Goal: Task Accomplishment & Management: Manage account settings

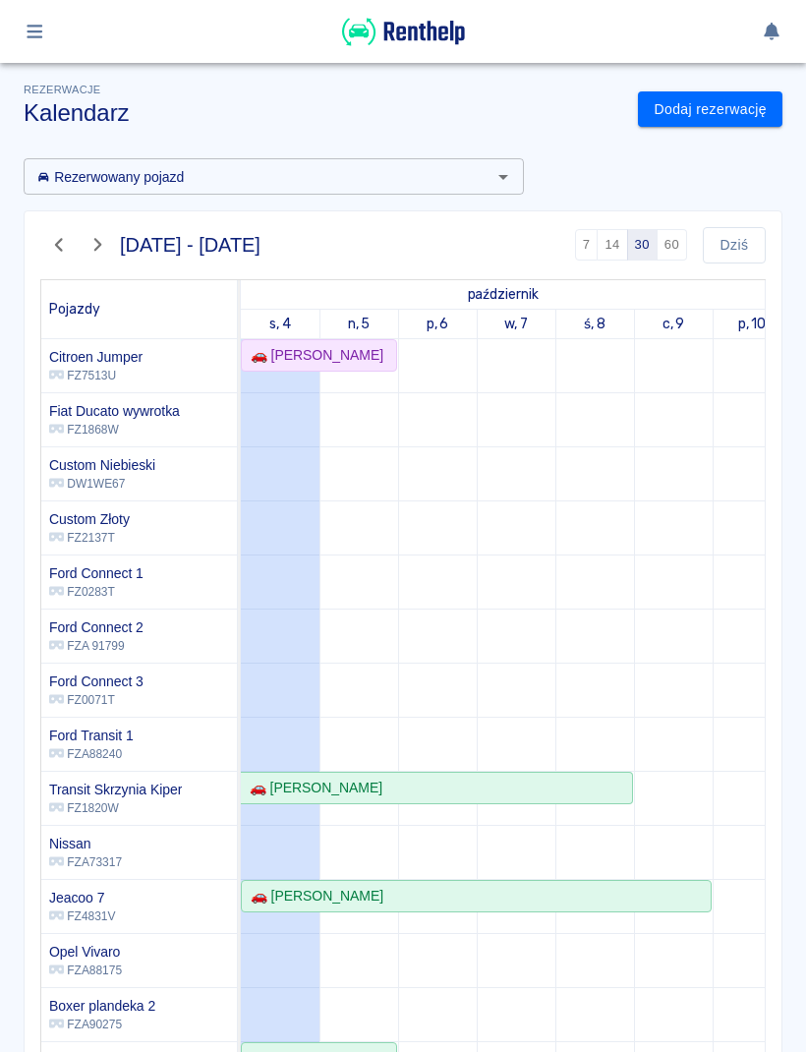
click at [738, 119] on link "Dodaj rezerwację" at bounding box center [710, 109] width 145 height 36
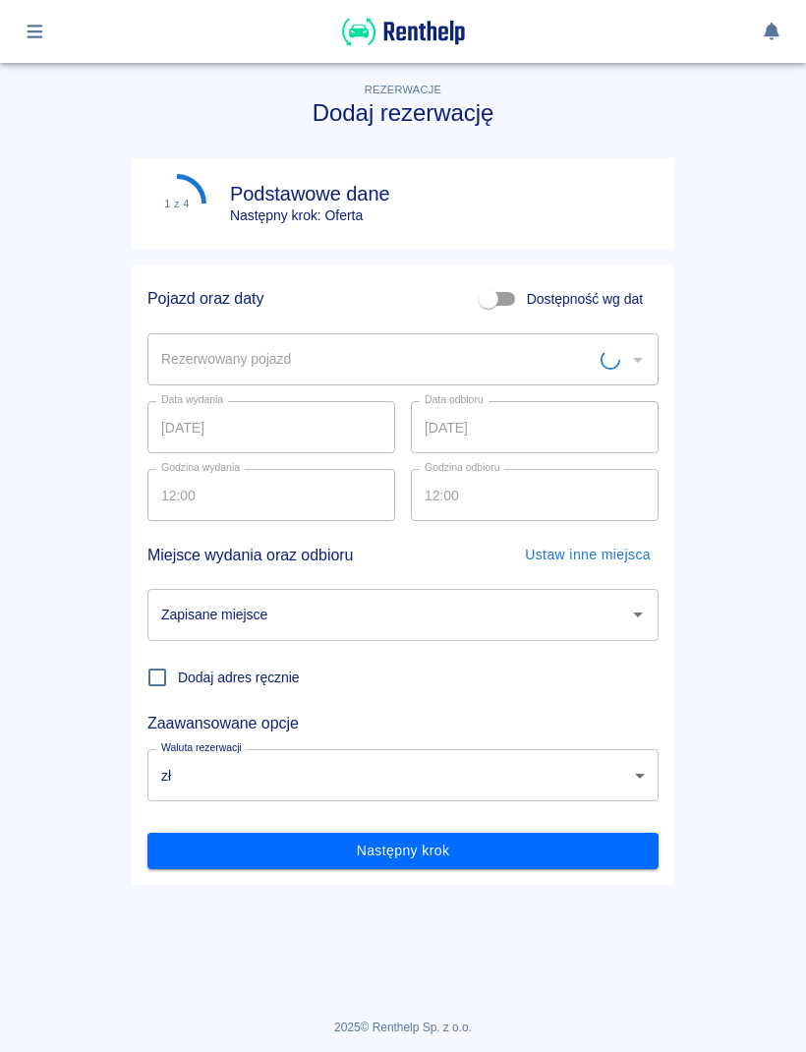
click at [535, 356] on input "Rezerwowany pojazd" at bounding box center [378, 359] width 444 height 34
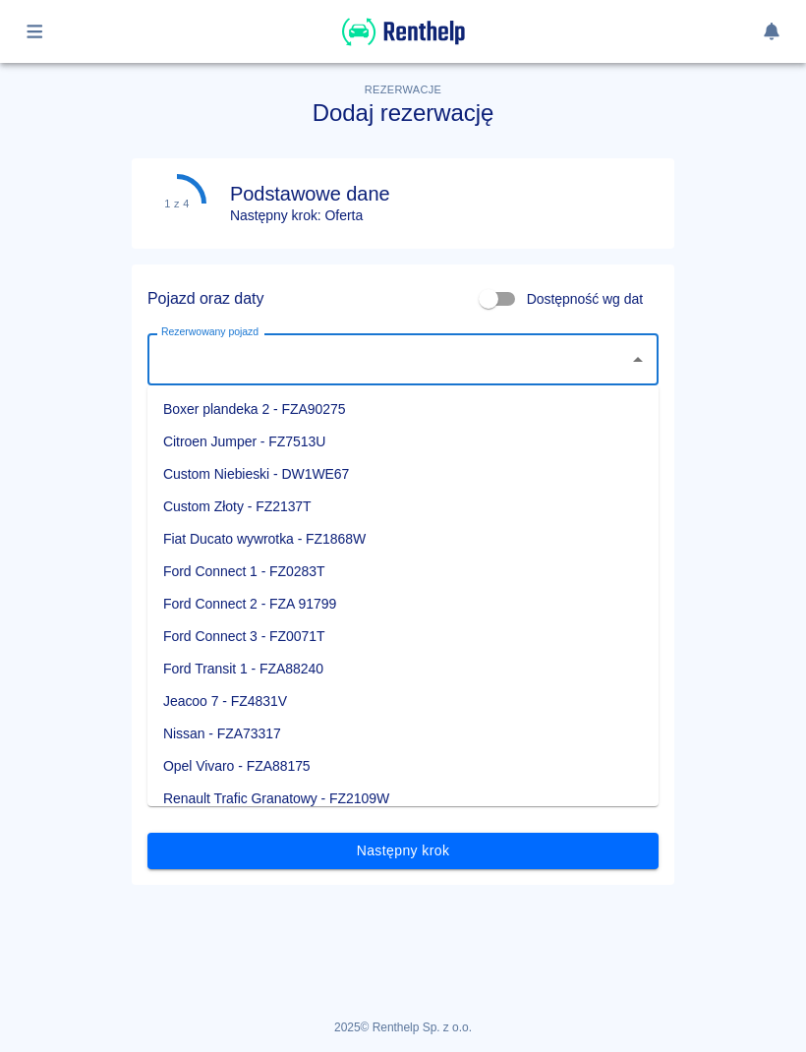
click at [343, 477] on li "Custom Niebieski - DW1WE67" at bounding box center [402, 474] width 511 height 32
type input "Custom Niebieski - DW1WE67"
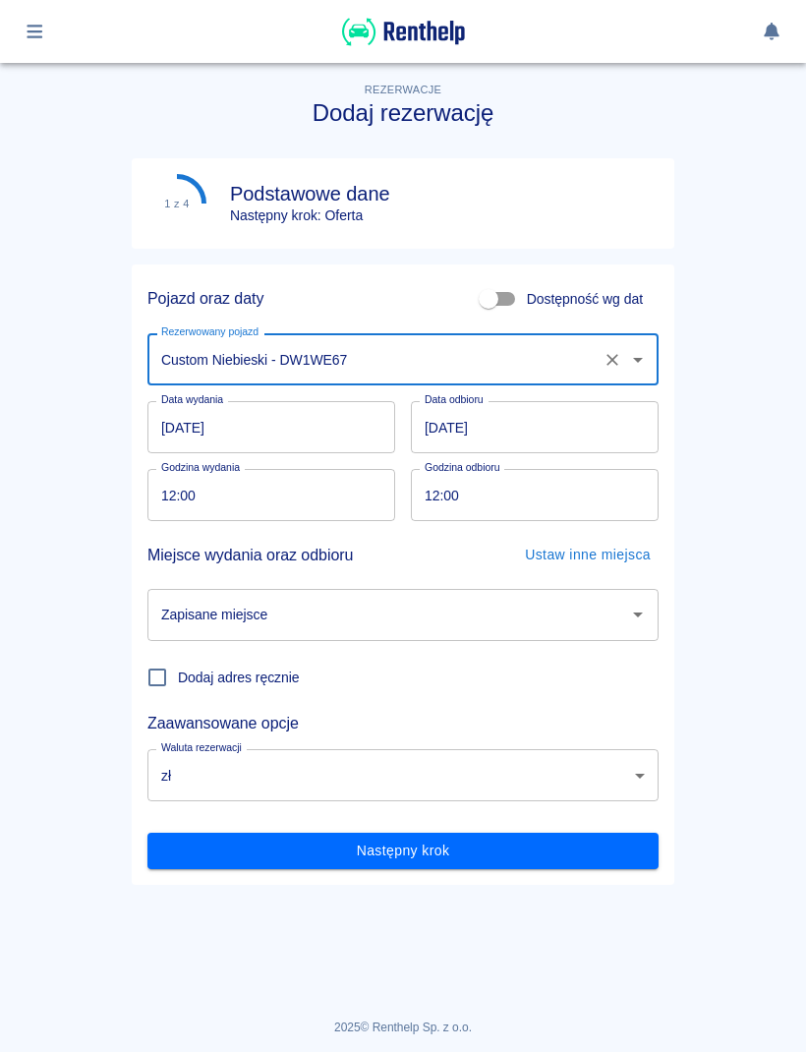
click at [358, 424] on input "[DATE]" at bounding box center [271, 427] width 248 height 52
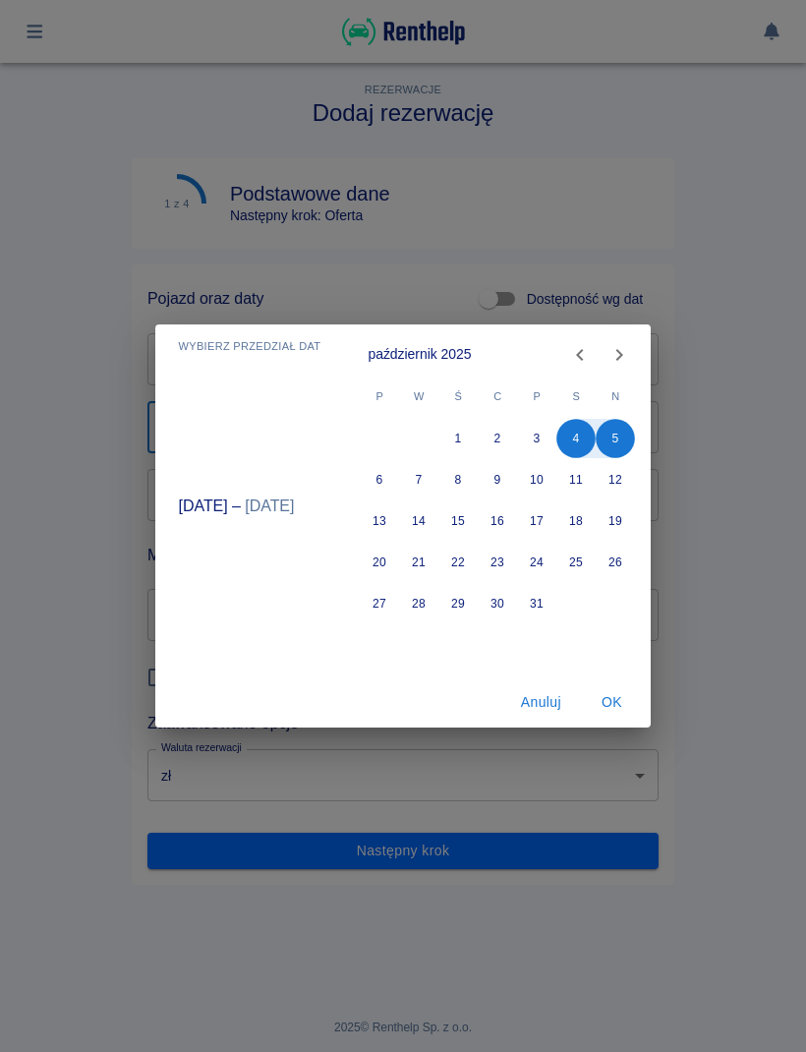
click at [616, 696] on button "OK" at bounding box center [611, 702] width 63 height 36
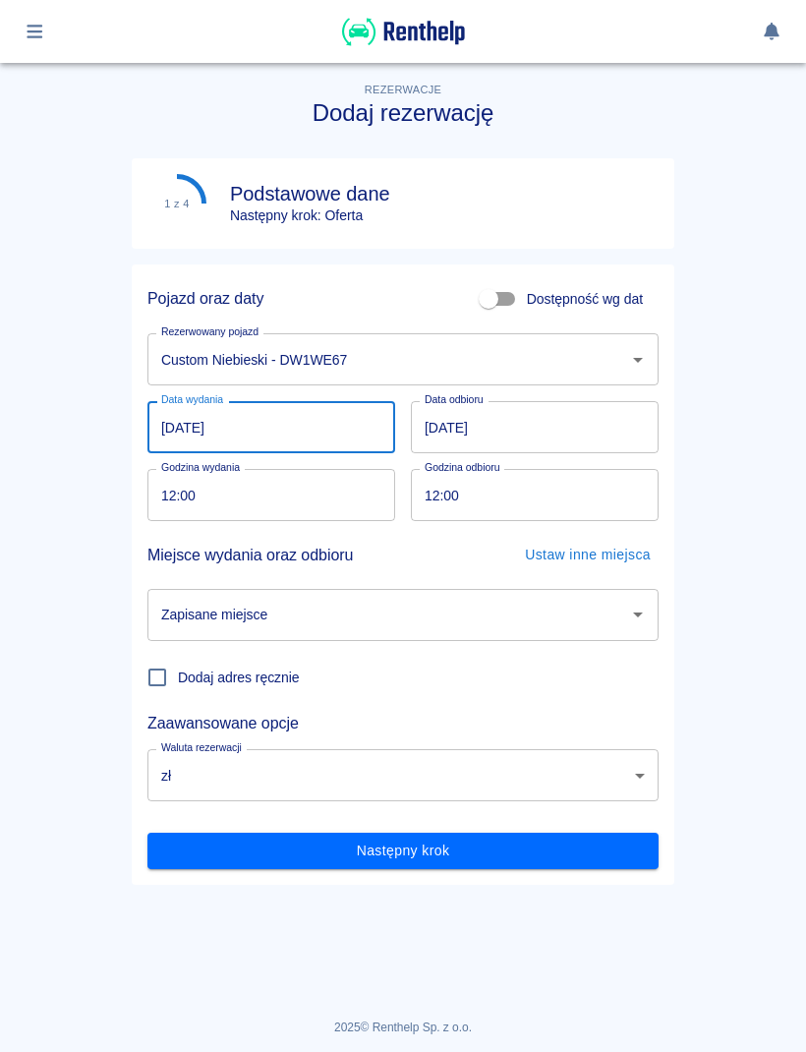
click at [479, 613] on input "Zapisane miejsce" at bounding box center [388, 615] width 464 height 34
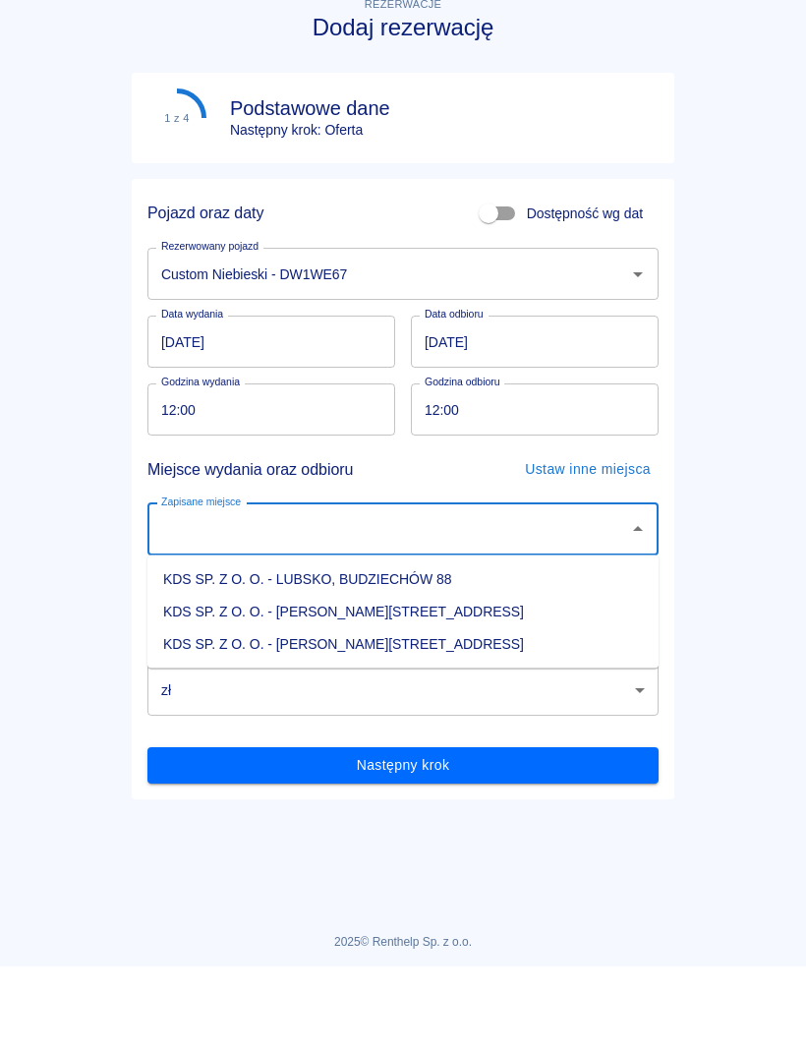
click at [404, 714] on li "KDS SP. Z O. O. - [PERSON_NAME][STREET_ADDRESS]" at bounding box center [402, 730] width 511 height 32
type input "KDS SP. Z O. O. - [PERSON_NAME][STREET_ADDRESS]"
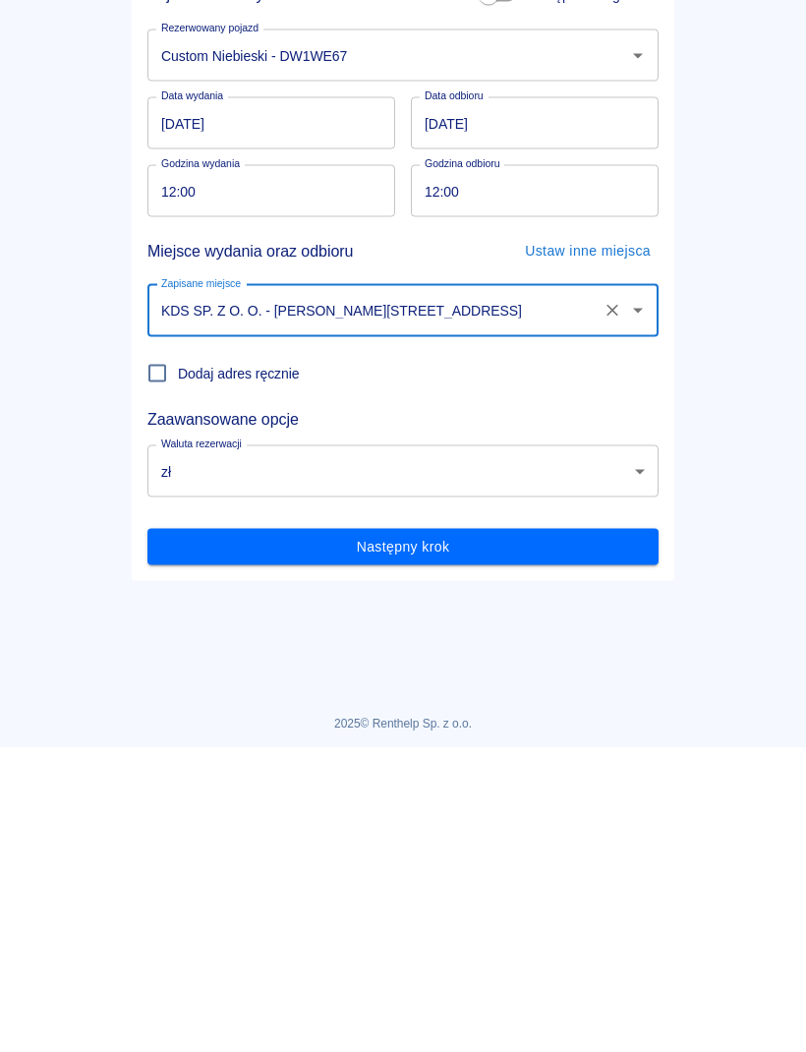
click at [571, 833] on button "Następny krok" at bounding box center [402, 851] width 511 height 36
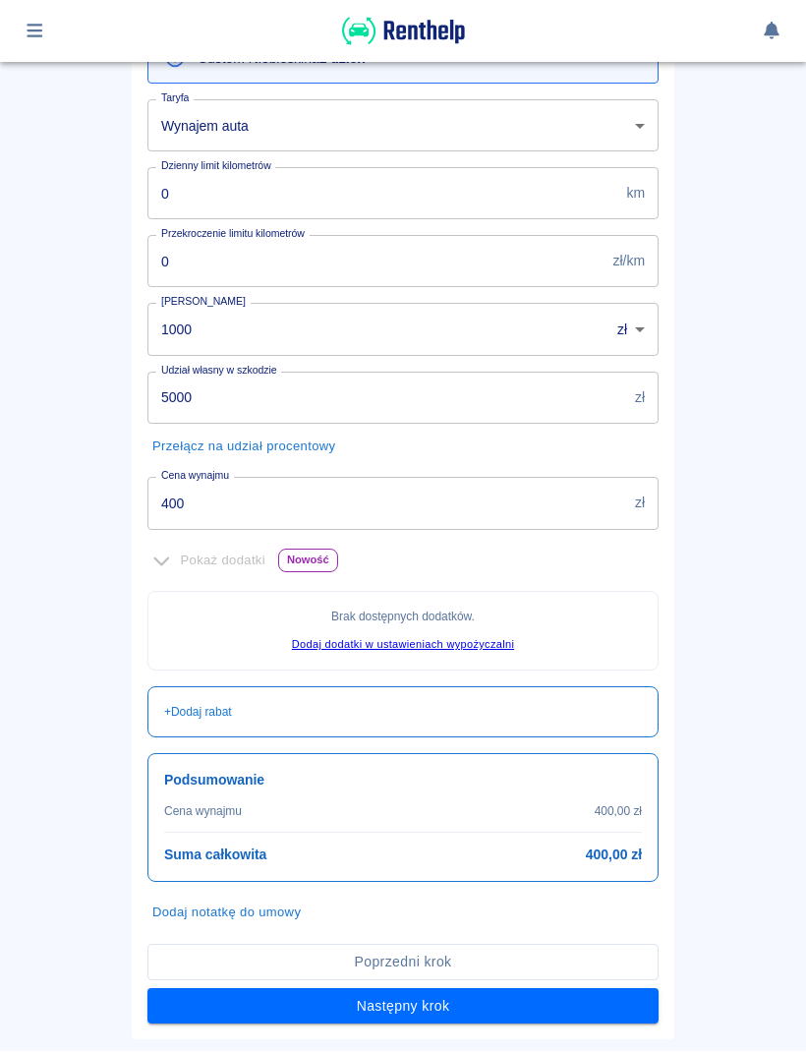
scroll to position [299, 0]
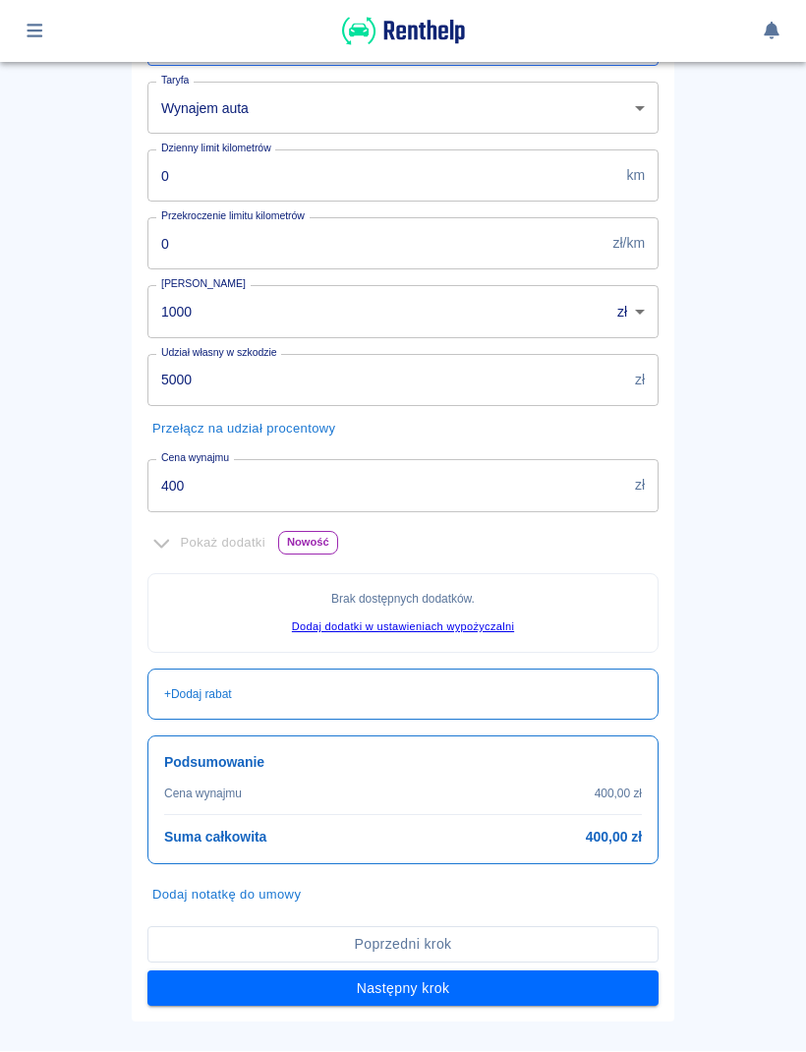
click at [562, 478] on input "400" at bounding box center [387, 486] width 480 height 52
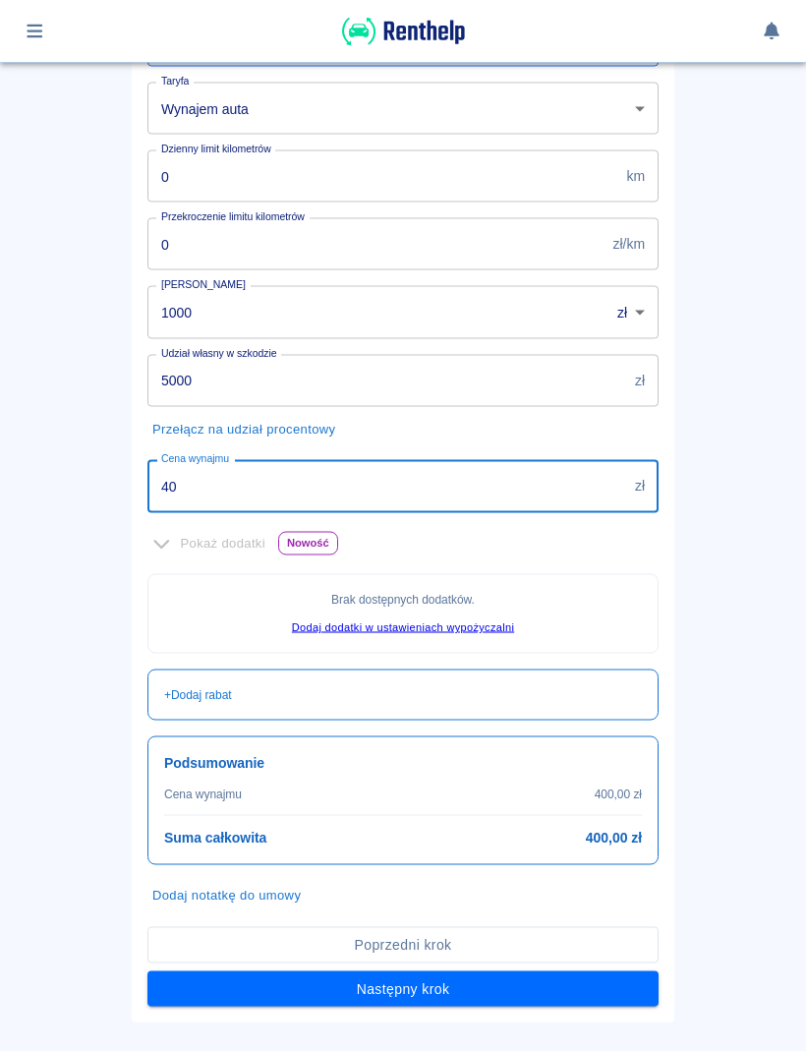
type input "4"
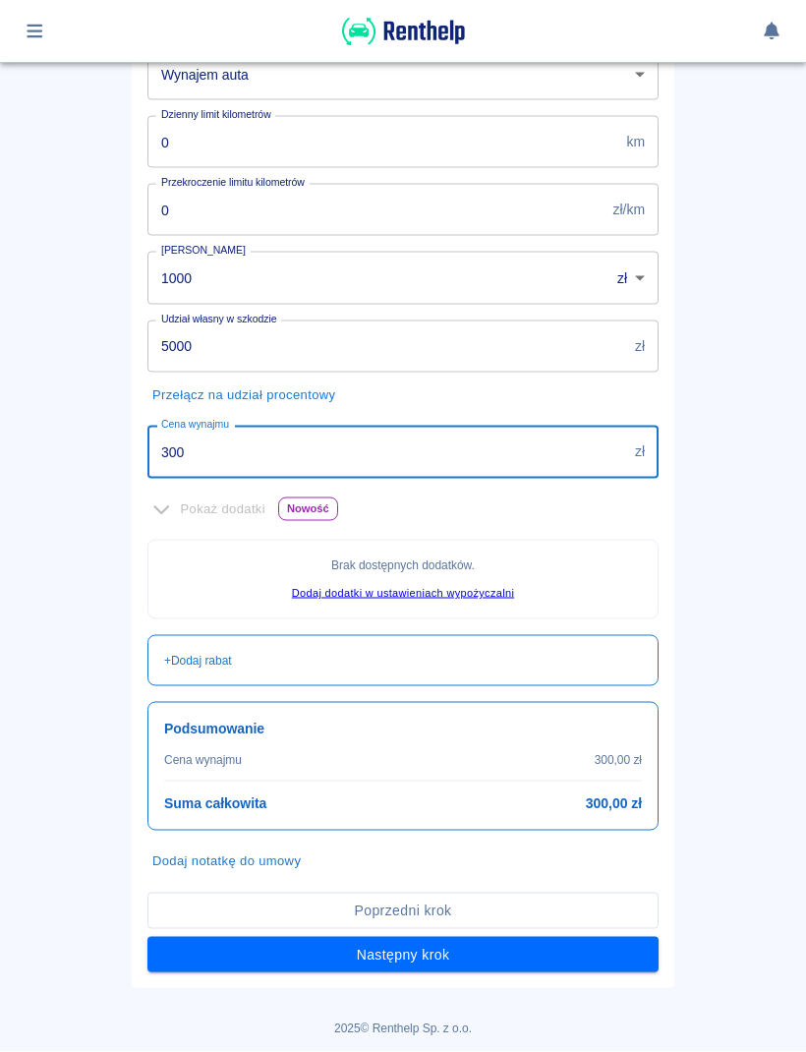
scroll to position [331, 0]
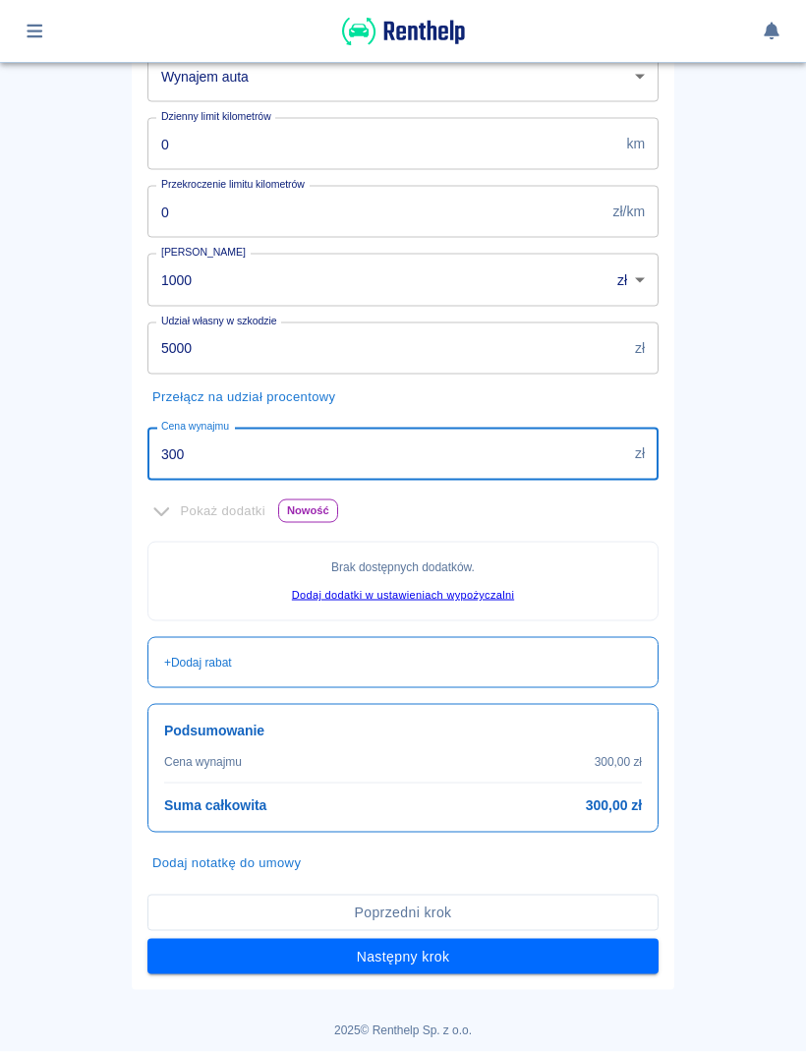
type input "300"
click at [45, 531] on main "Rezerwacje Dodaj rezerwację 2 z 4 Oferta Następny krok: Klient Oferta rezerwacj…" at bounding box center [403, 353] width 806 height 1274
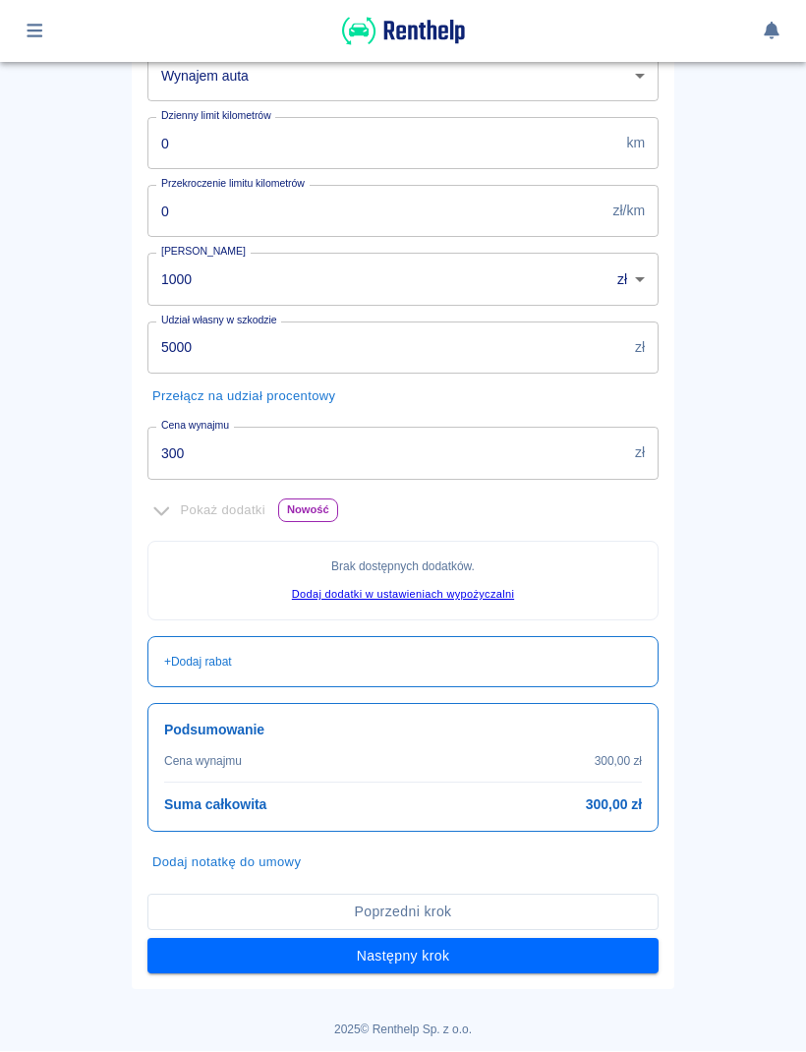
click at [619, 956] on button "Następny krok" at bounding box center [402, 957] width 511 height 36
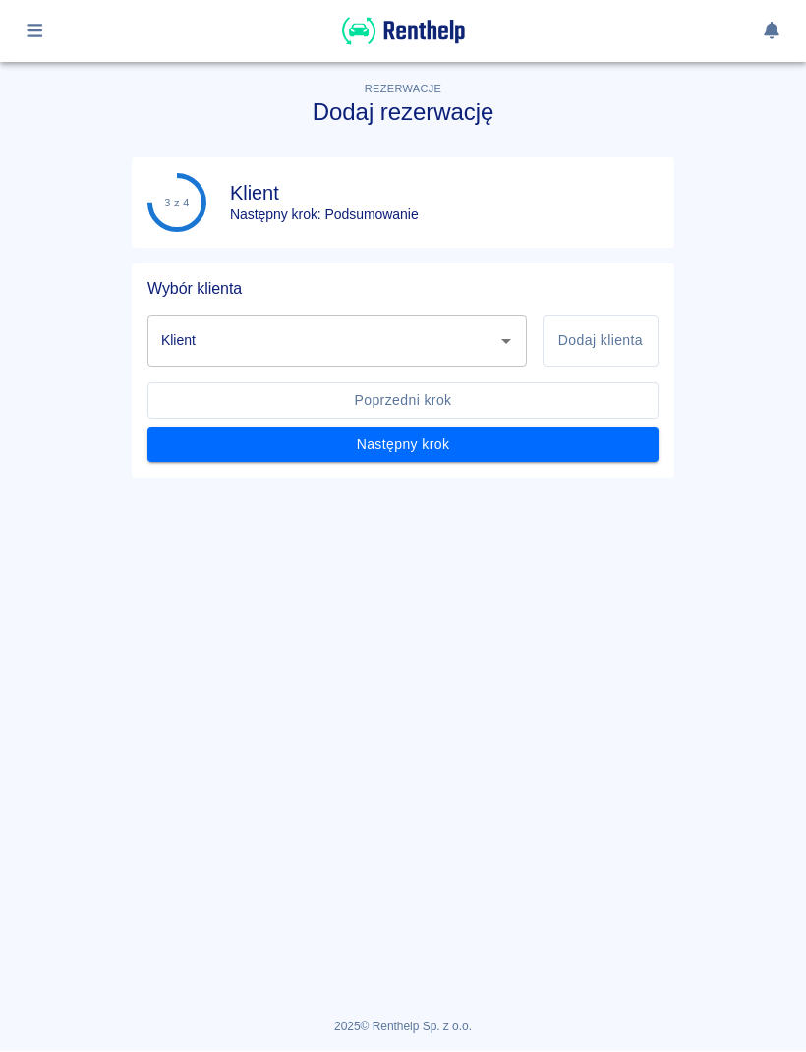
click at [505, 345] on icon "Otwórz" at bounding box center [506, 342] width 24 height 24
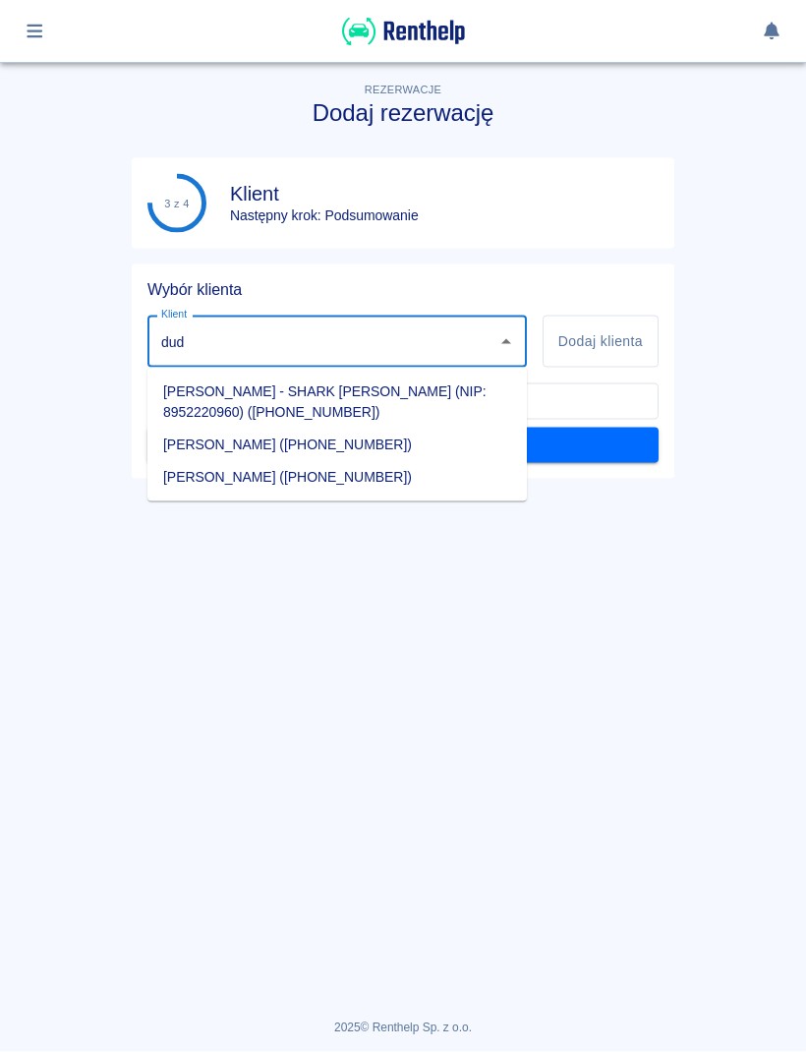
click at [311, 478] on li "[PERSON_NAME] ([PHONE_NUMBER])" at bounding box center [336, 477] width 379 height 32
type input "[PERSON_NAME] ([PHONE_NUMBER])"
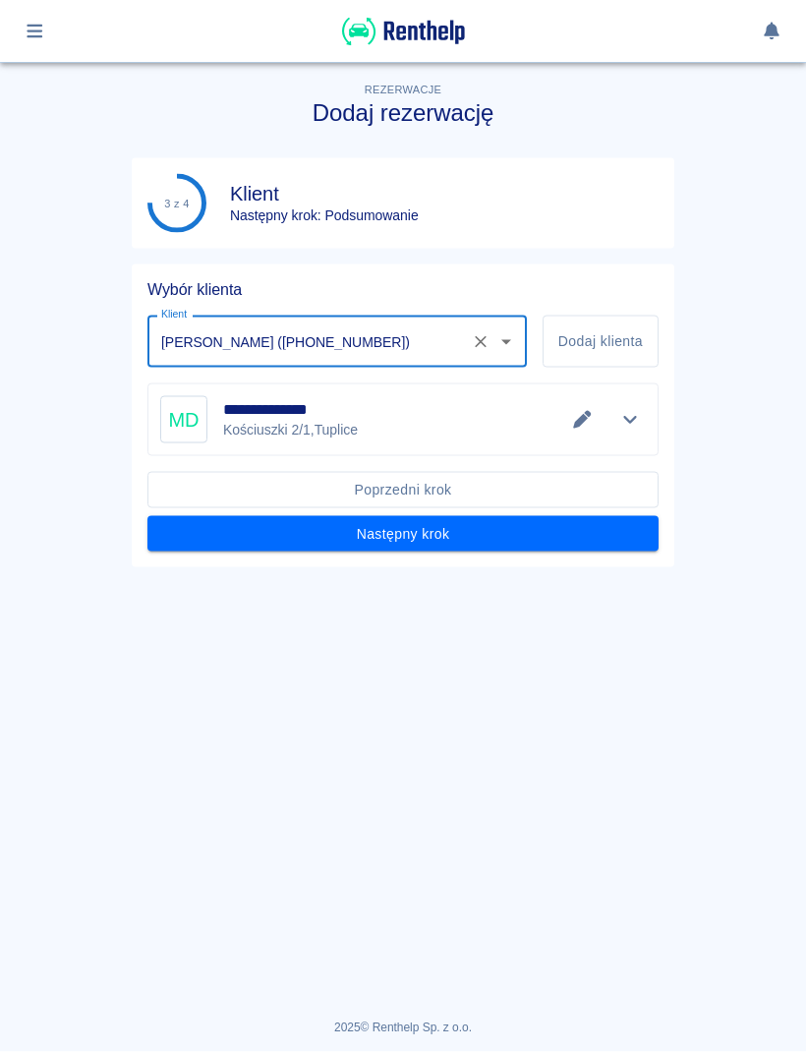
click at [494, 532] on button "Następny krok" at bounding box center [402, 534] width 511 height 36
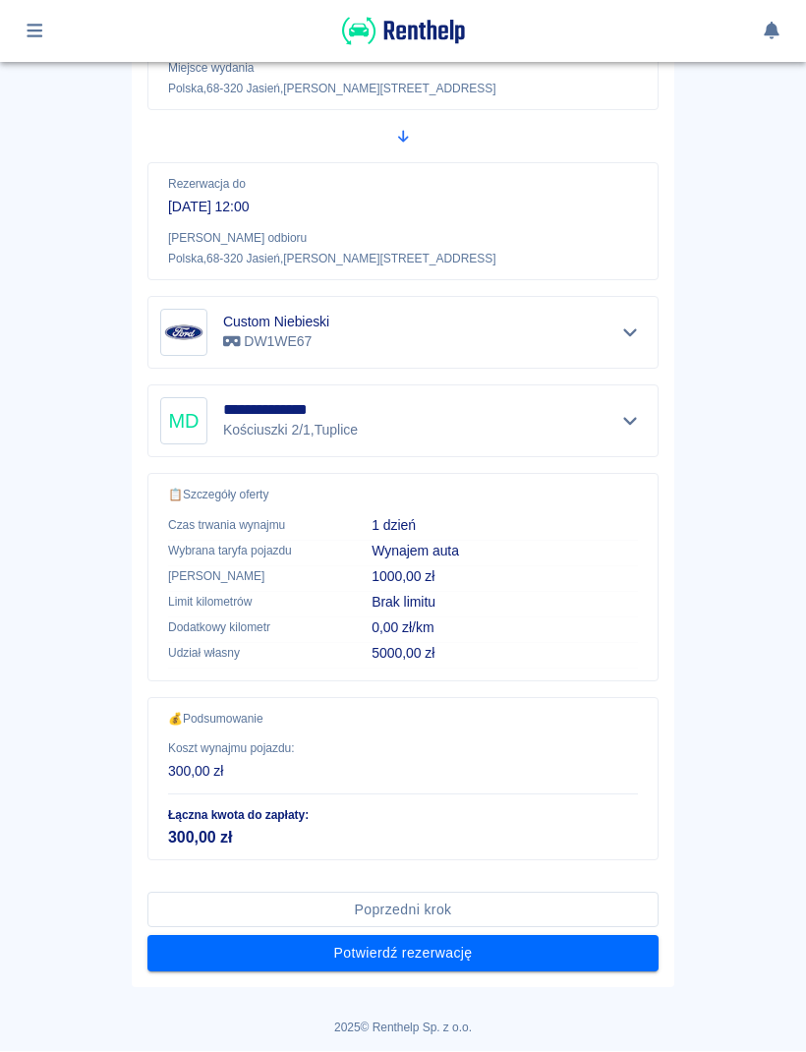
scroll to position [320, 0]
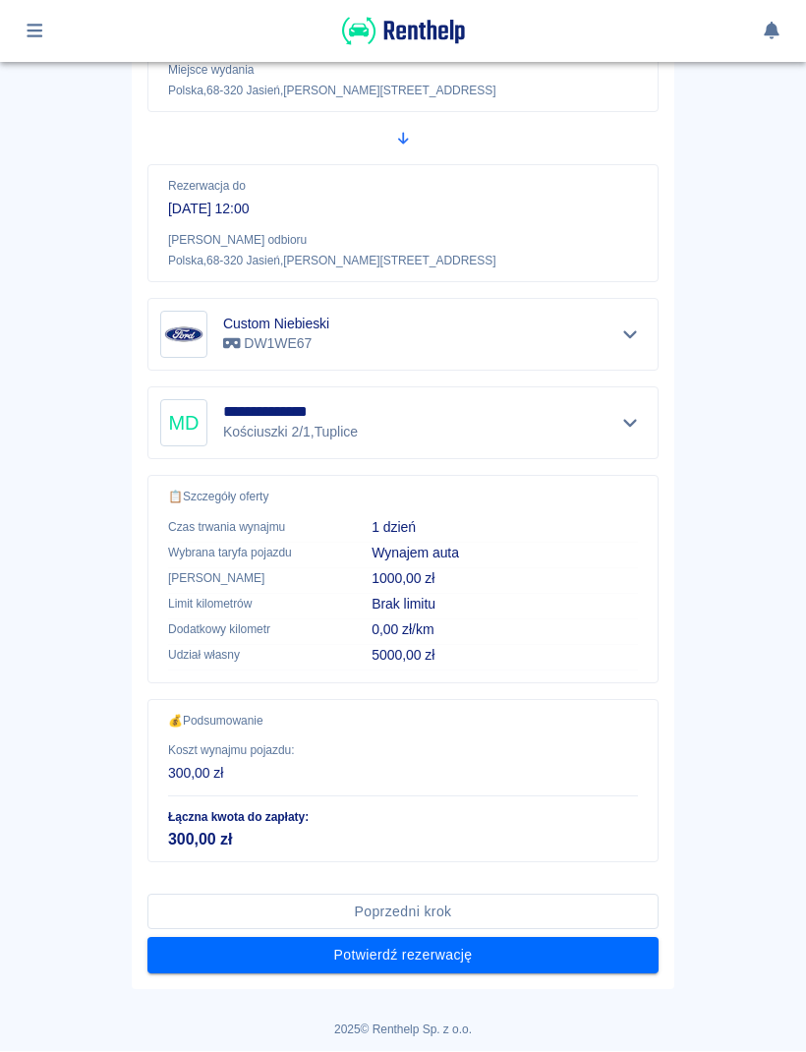
click at [595, 958] on button "Potwierdź rezerwację" at bounding box center [402, 956] width 511 height 36
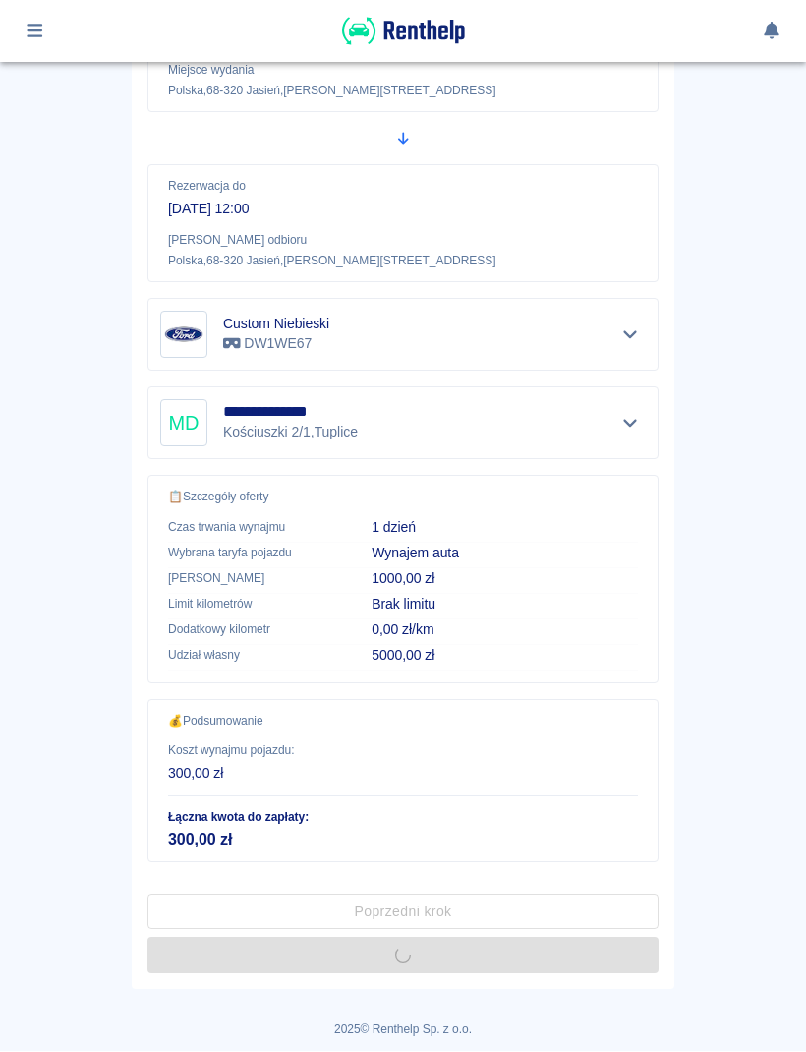
scroll to position [0, 0]
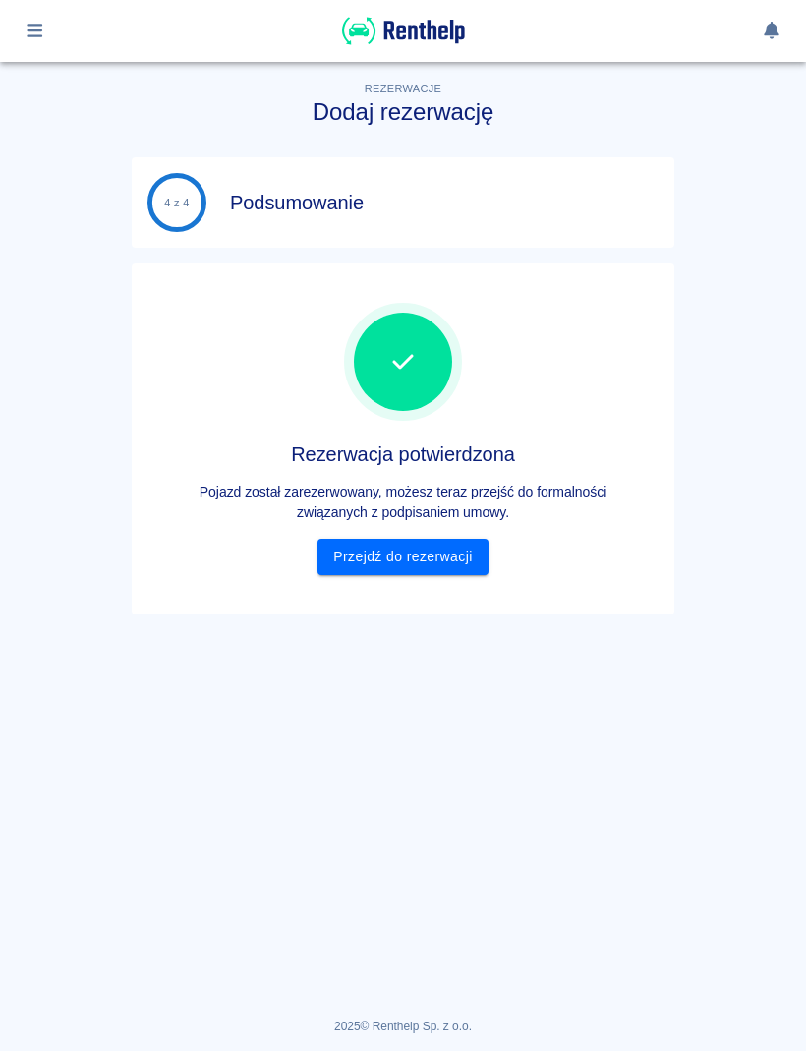
click at [463, 562] on link "Przejdź do rezerwacji" at bounding box center [403, 558] width 170 height 36
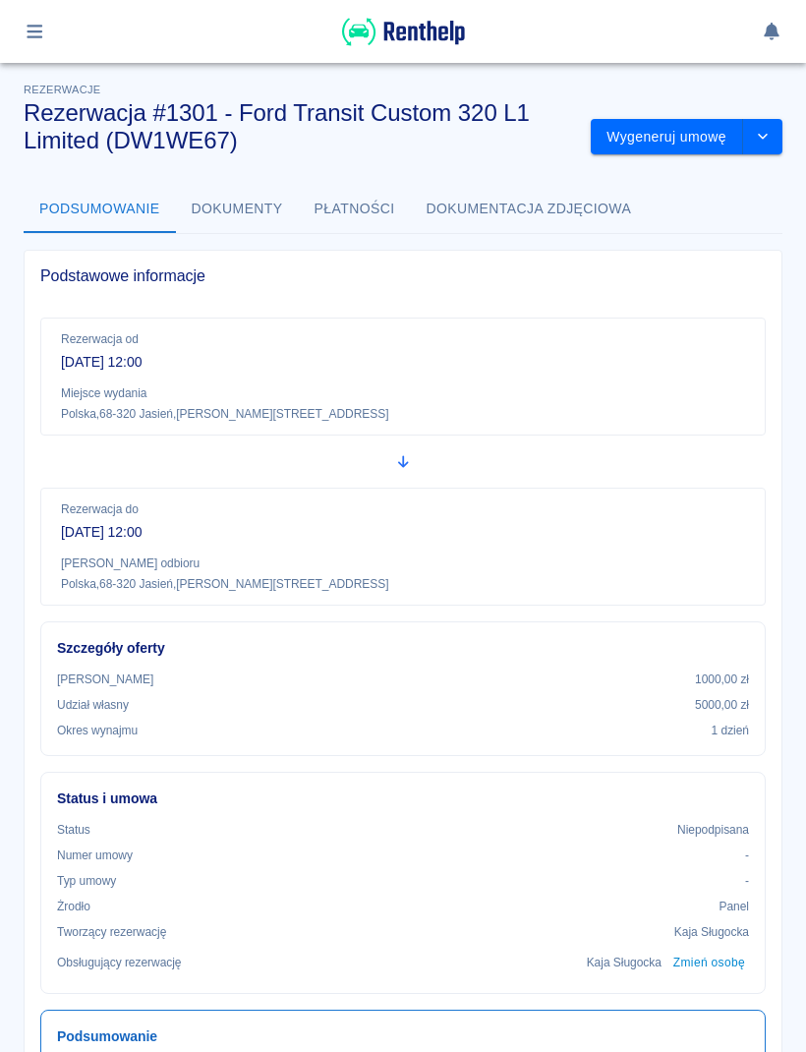
click at [694, 138] on button "Wygeneruj umowę" at bounding box center [667, 137] width 152 height 36
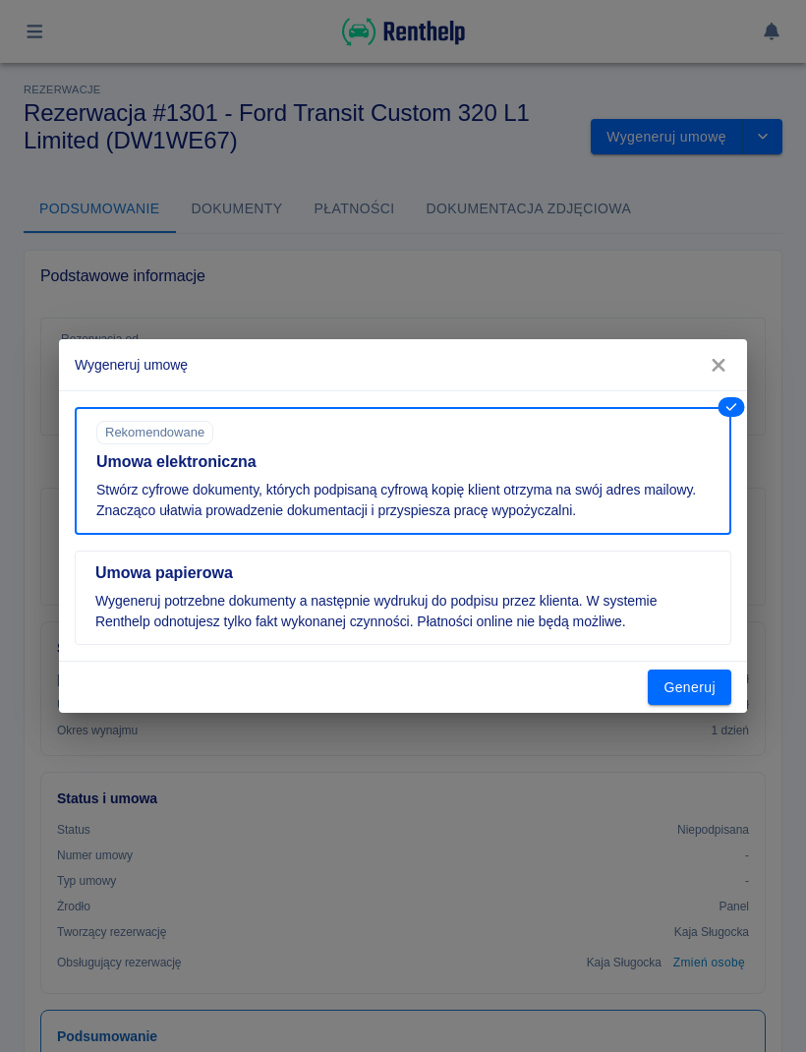
click at [712, 694] on button "Generuj" at bounding box center [690, 687] width 84 height 36
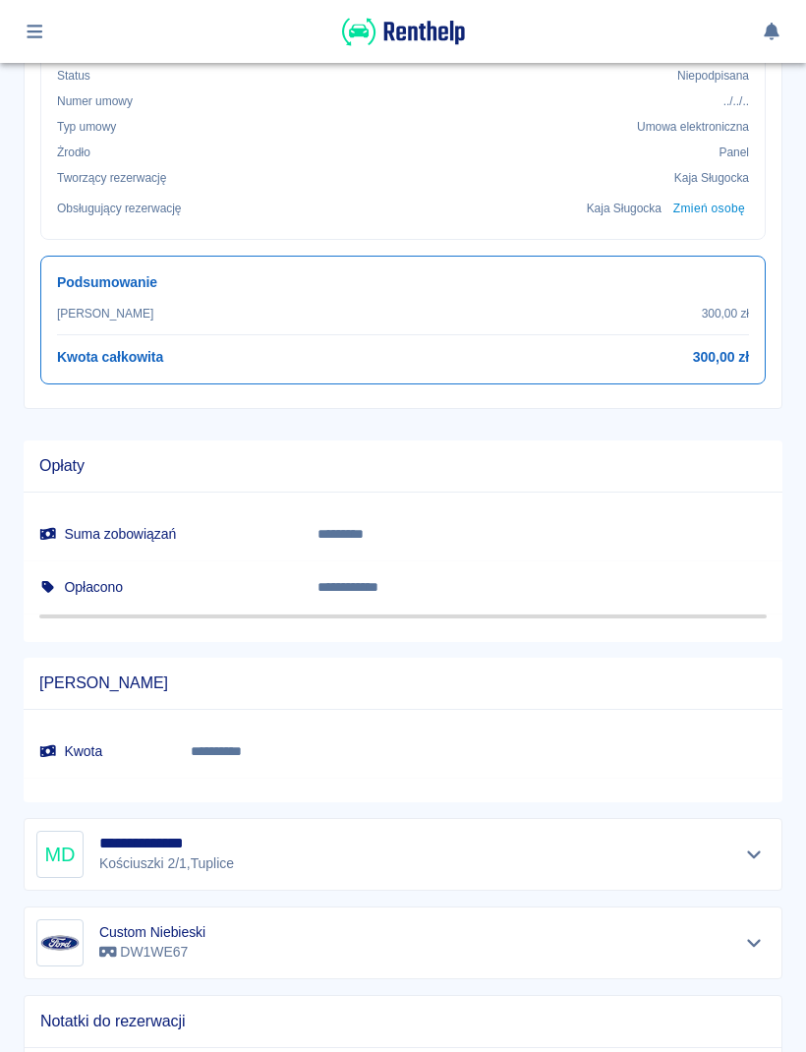
scroll to position [755, 0]
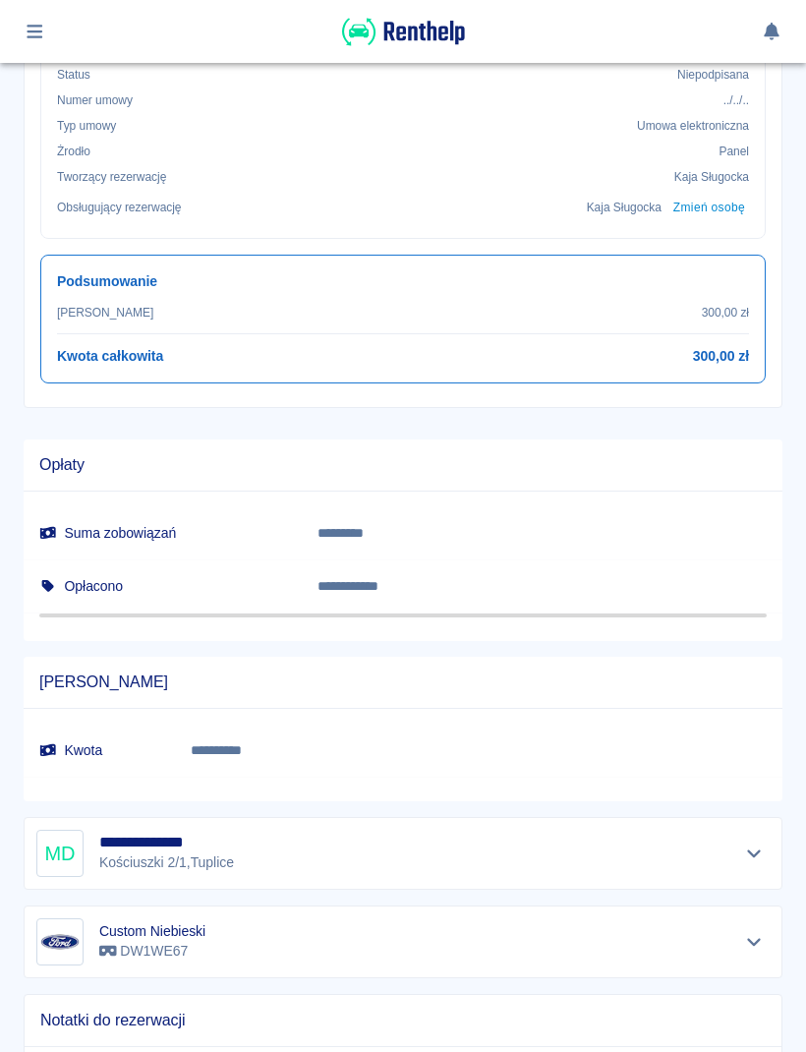
click at [754, 783] on div "**********" at bounding box center [403, 755] width 759 height 92
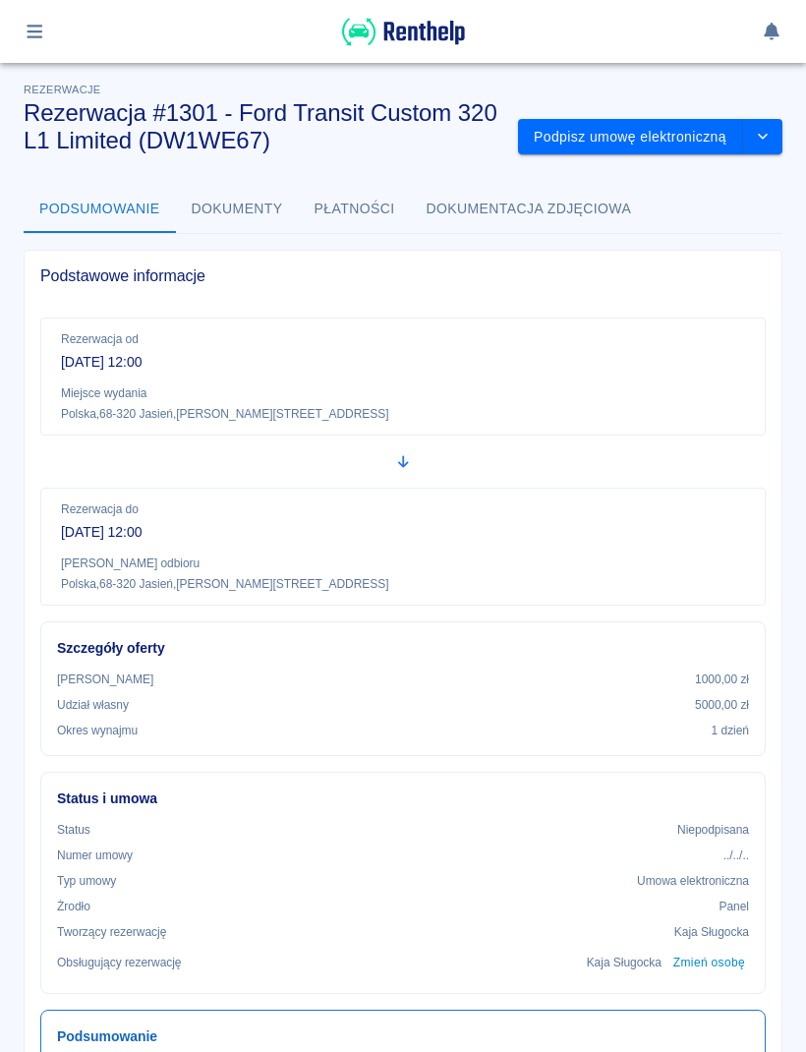
scroll to position [0, 0]
click at [437, 44] on img at bounding box center [403, 32] width 123 height 32
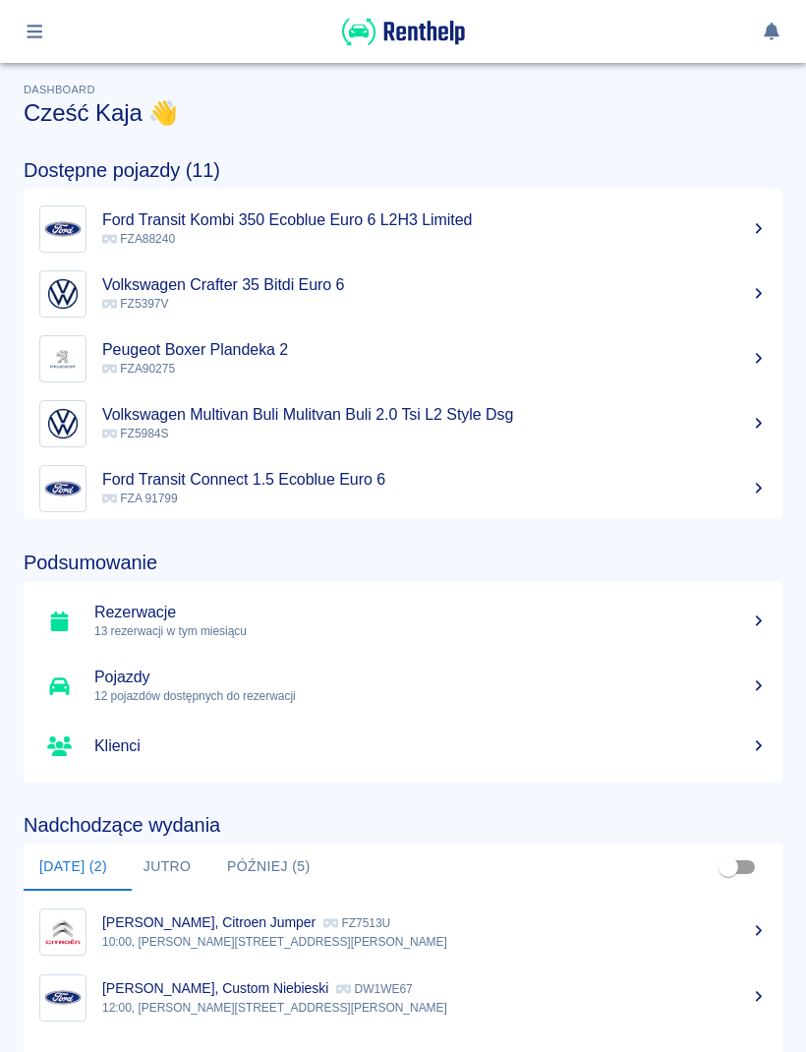
click at [39, 37] on icon "button" at bounding box center [35, 32] width 16 height 14
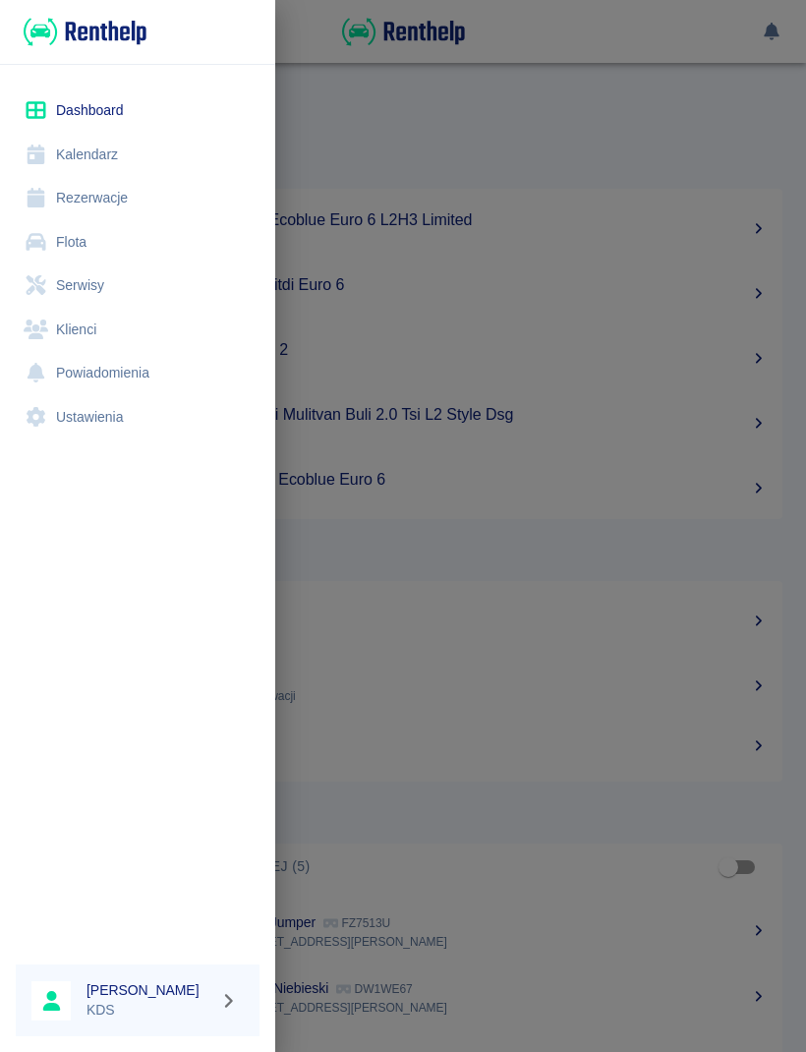
click at [103, 154] on link "Kalendarz" at bounding box center [138, 155] width 244 height 44
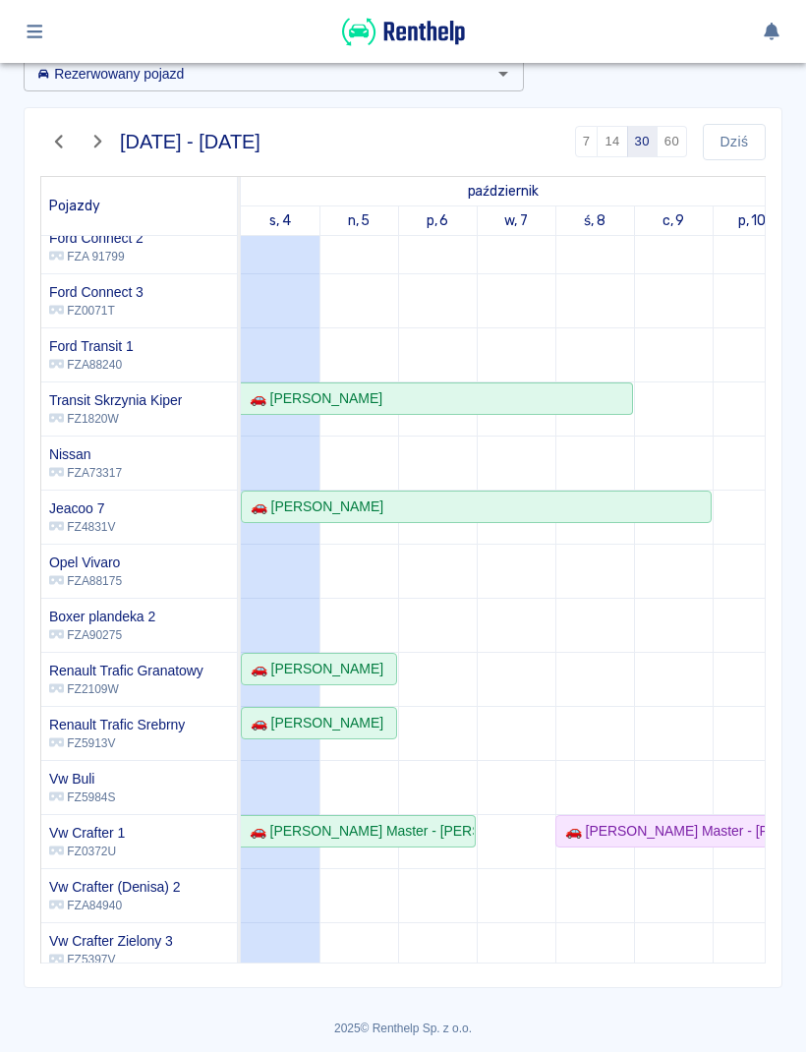
scroll to position [283, 0]
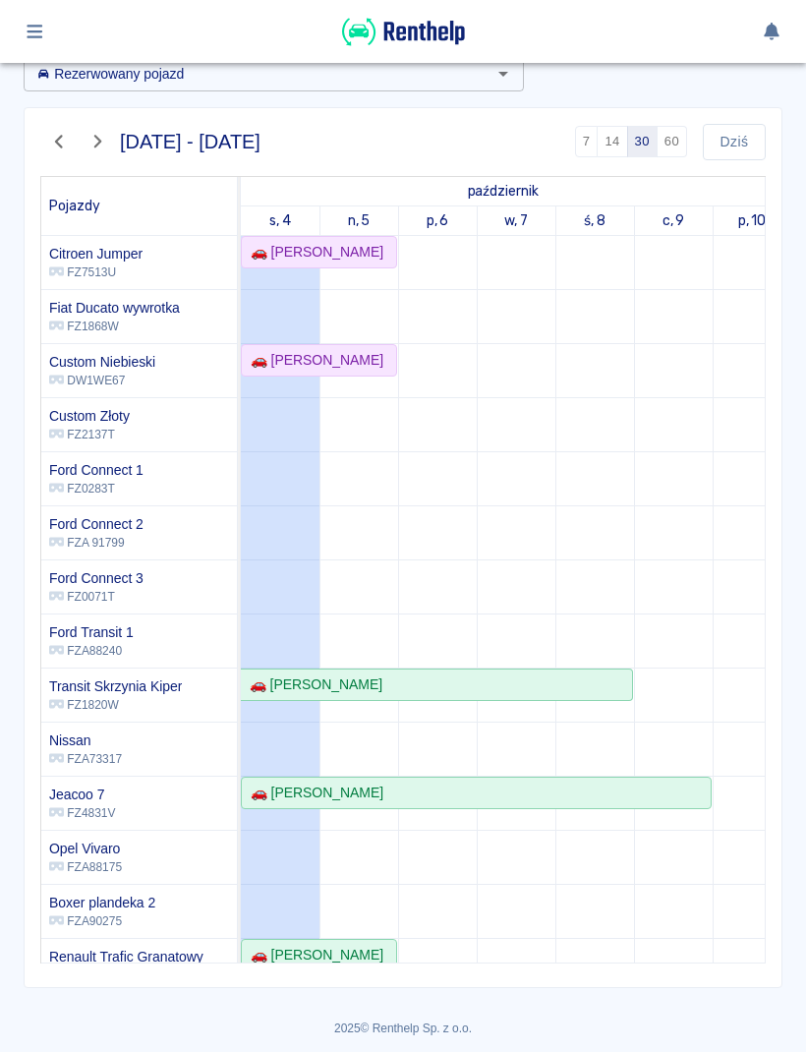
click at [749, 397] on td at bounding box center [752, 749] width 79 height 1026
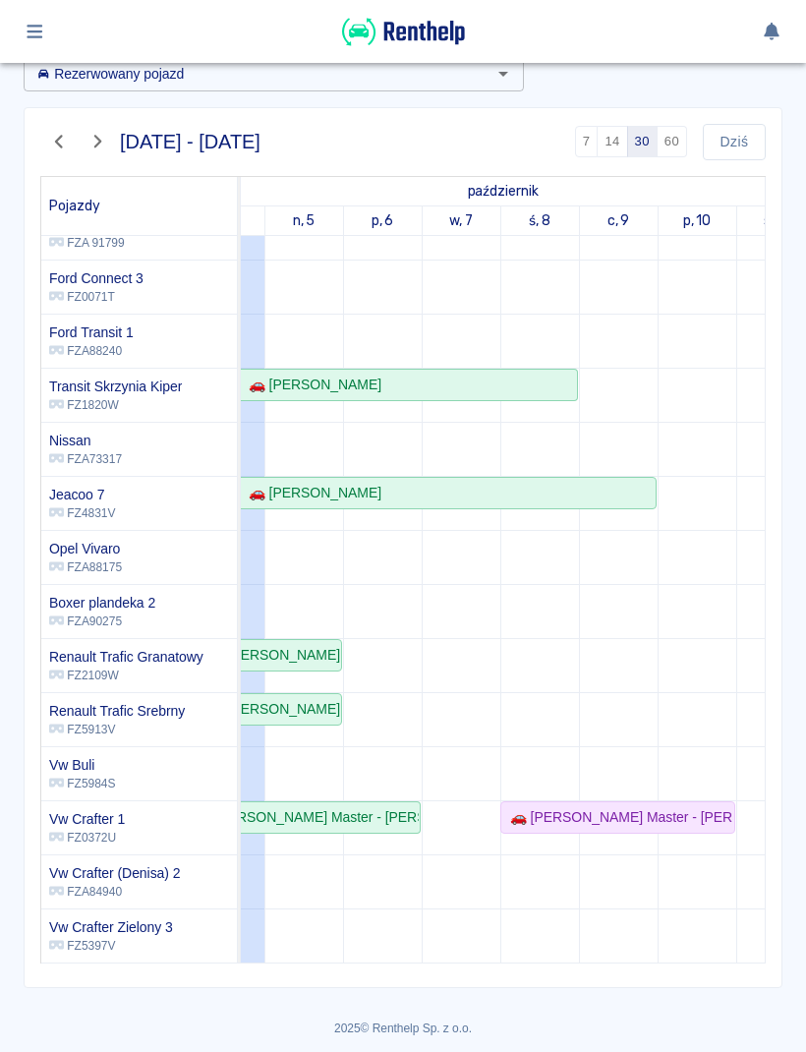
scroll to position [0, 66]
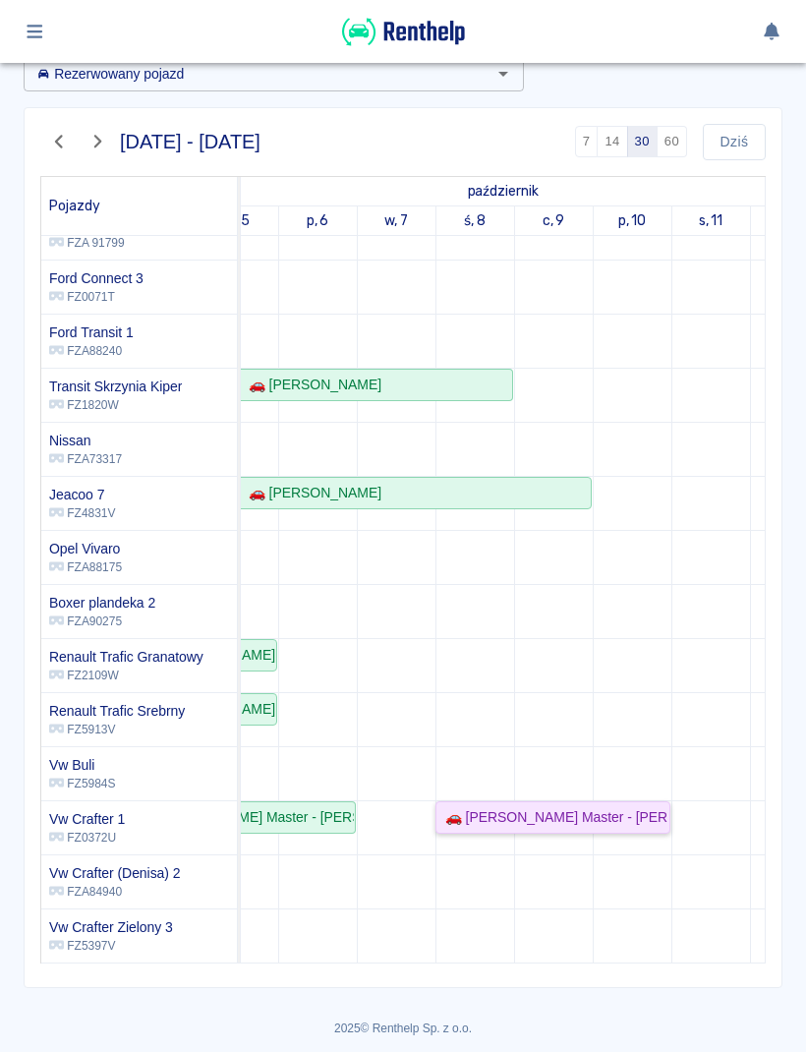
click at [536, 816] on div "🚗 [PERSON_NAME] Master - [PERSON_NAME]" at bounding box center [552, 817] width 231 height 21
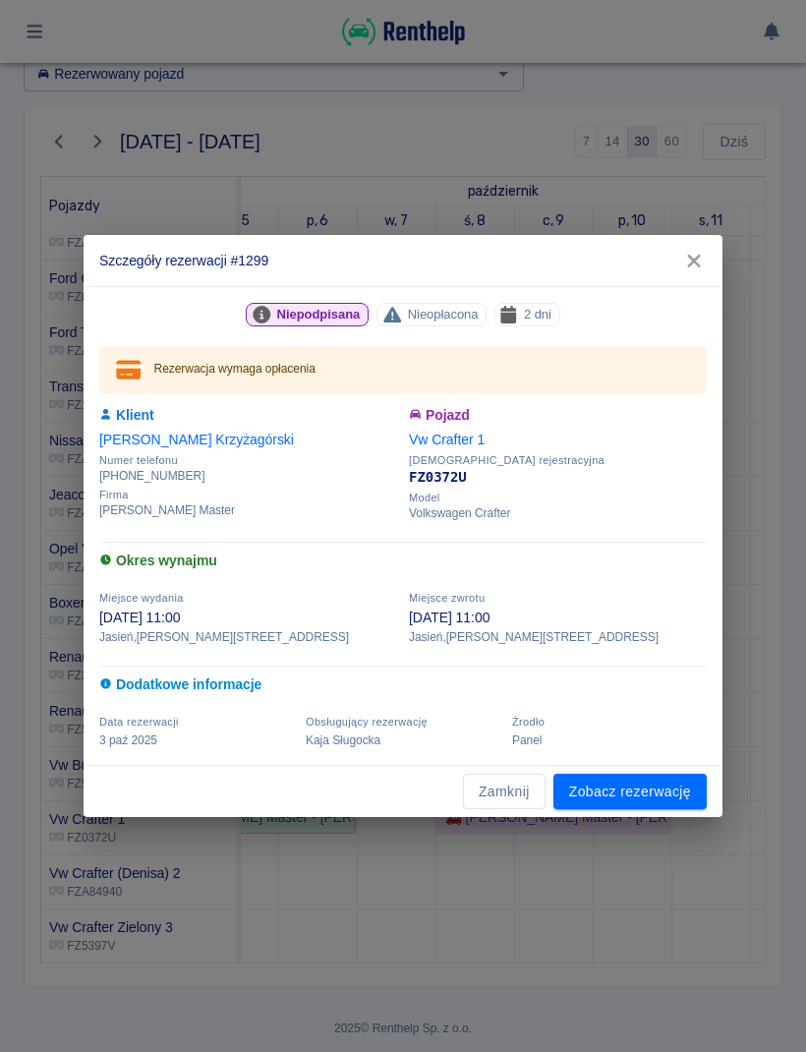
click at [520, 787] on button "Zamknij" at bounding box center [504, 792] width 83 height 36
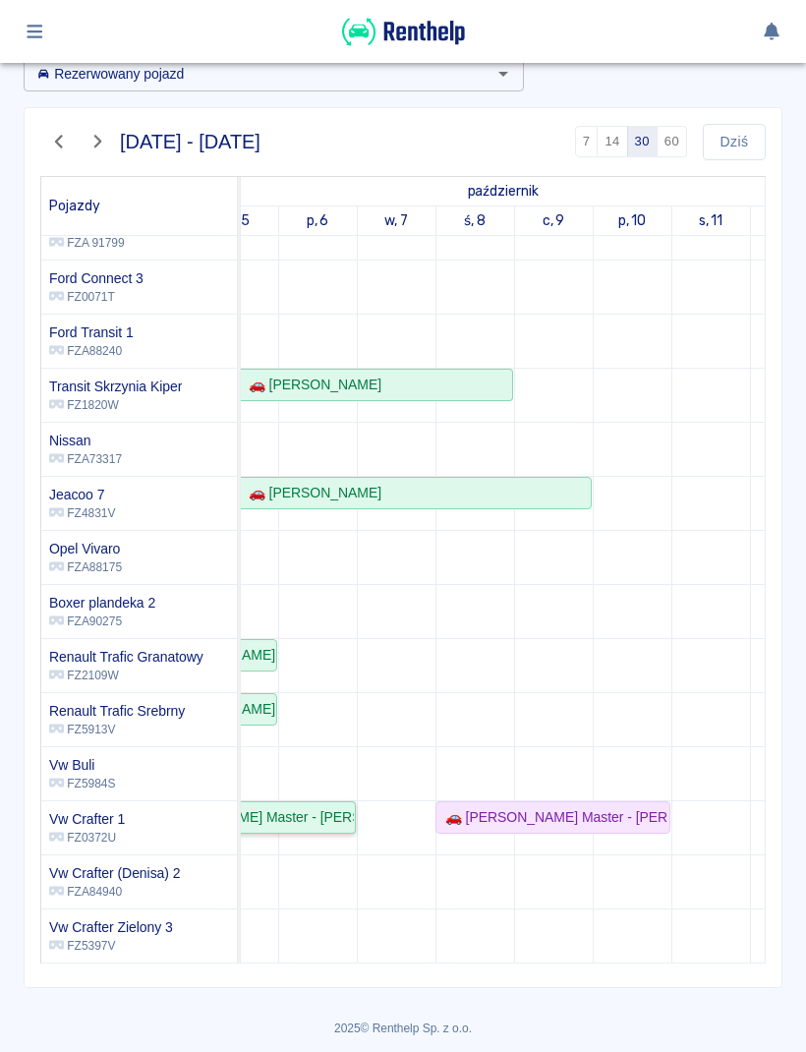
click at [328, 820] on div "🚗 [PERSON_NAME] Master - [PERSON_NAME]" at bounding box center [238, 817] width 232 height 21
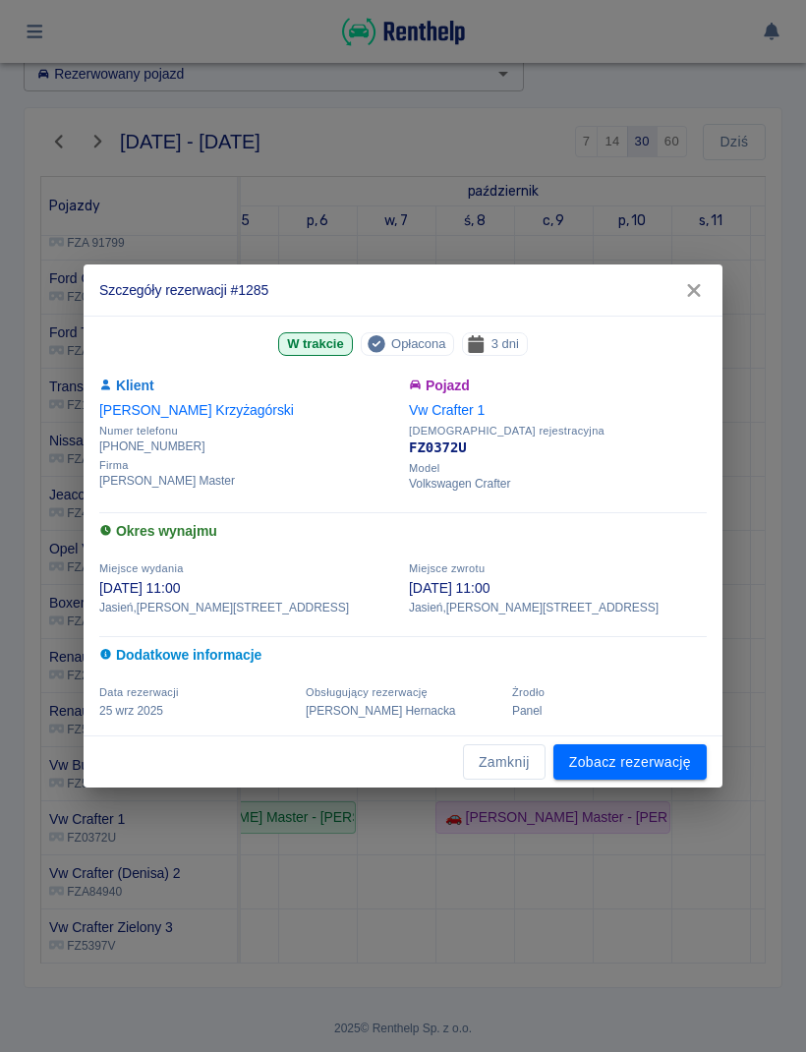
click at [519, 767] on button "Zamknij" at bounding box center [504, 762] width 83 height 36
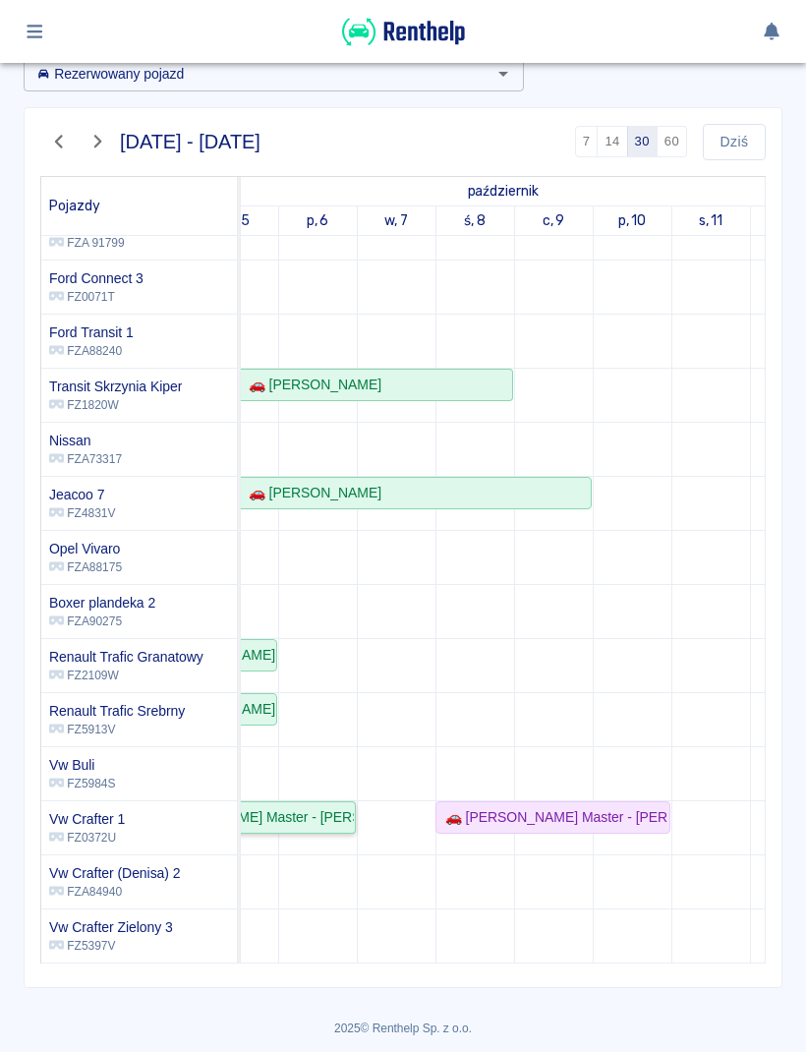
click at [340, 818] on div "🚗 [PERSON_NAME] Master - [PERSON_NAME]" at bounding box center [238, 817] width 232 height 21
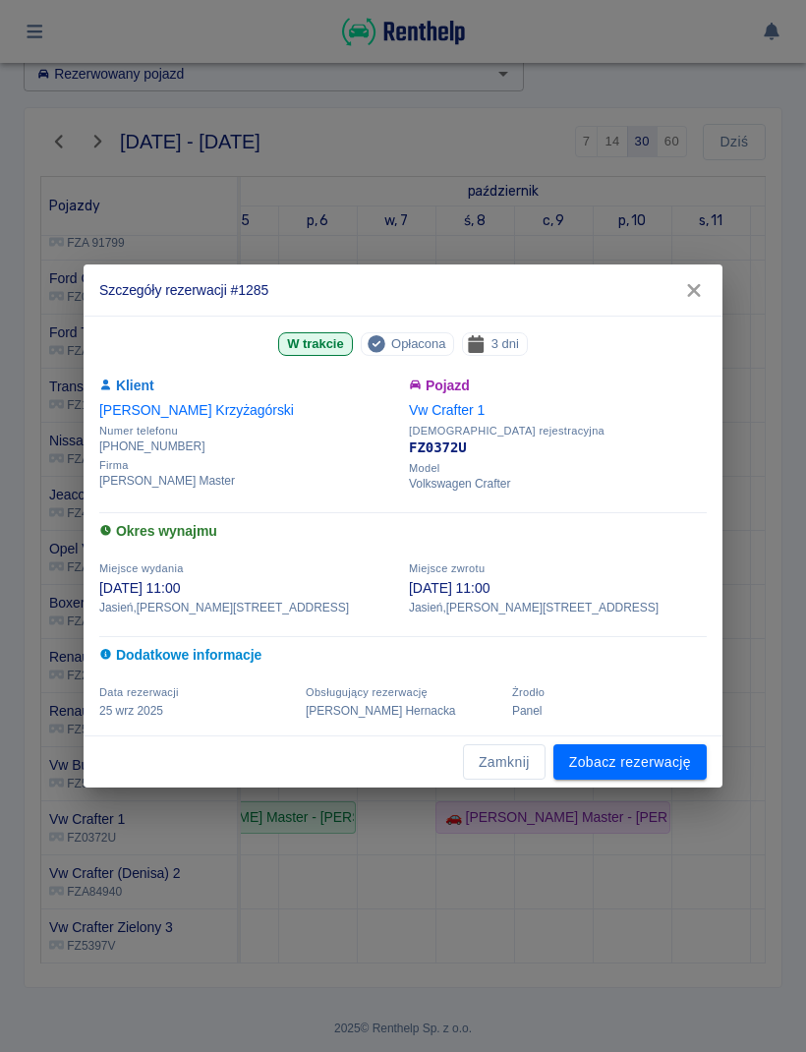
click at [697, 290] on icon "button" at bounding box center [694, 290] width 26 height 21
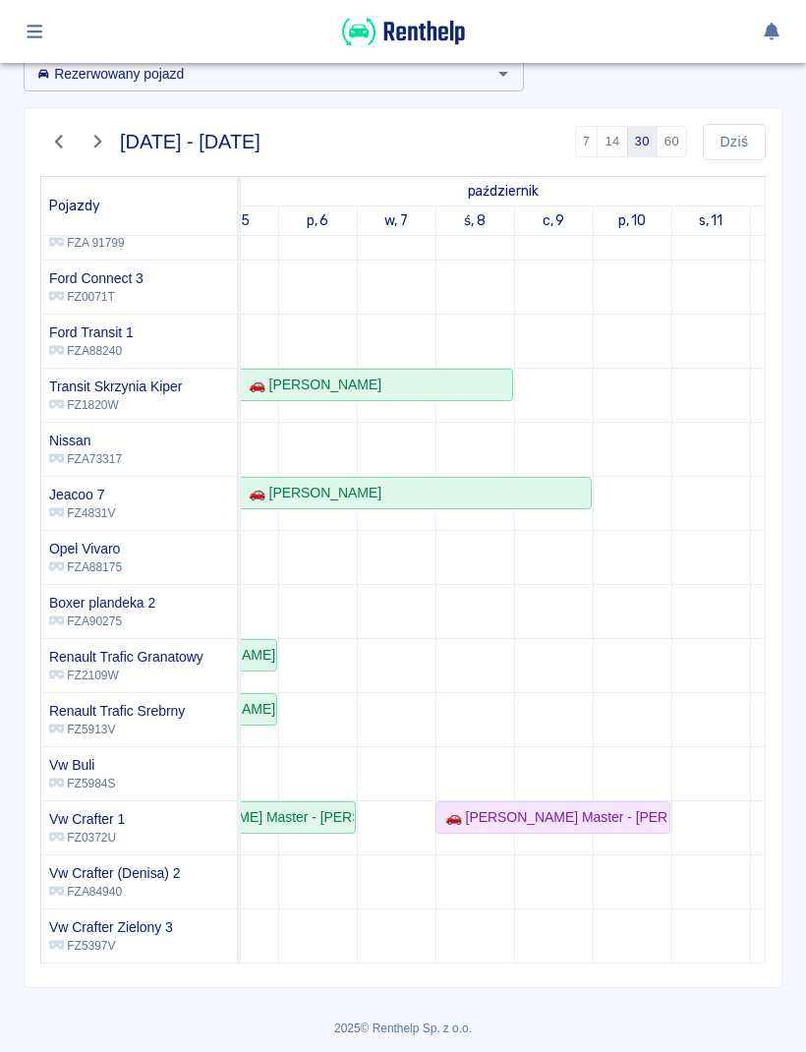
click at [724, 579] on td at bounding box center [710, 449] width 79 height 1026
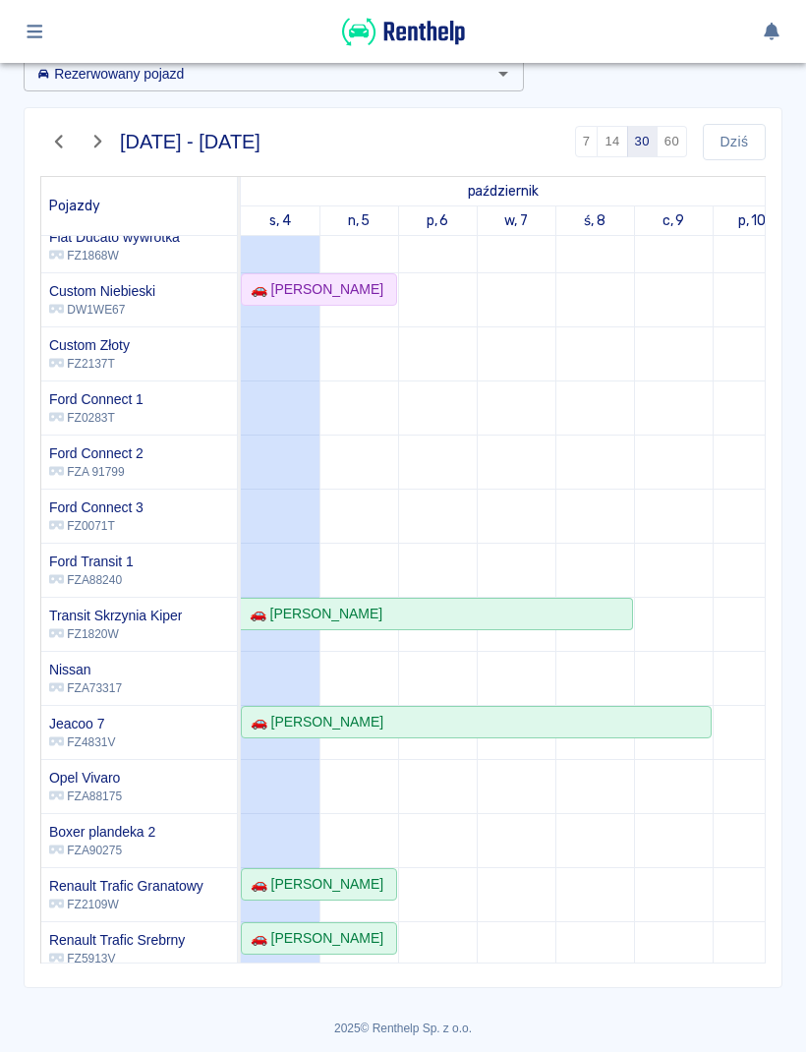
scroll to position [72, 0]
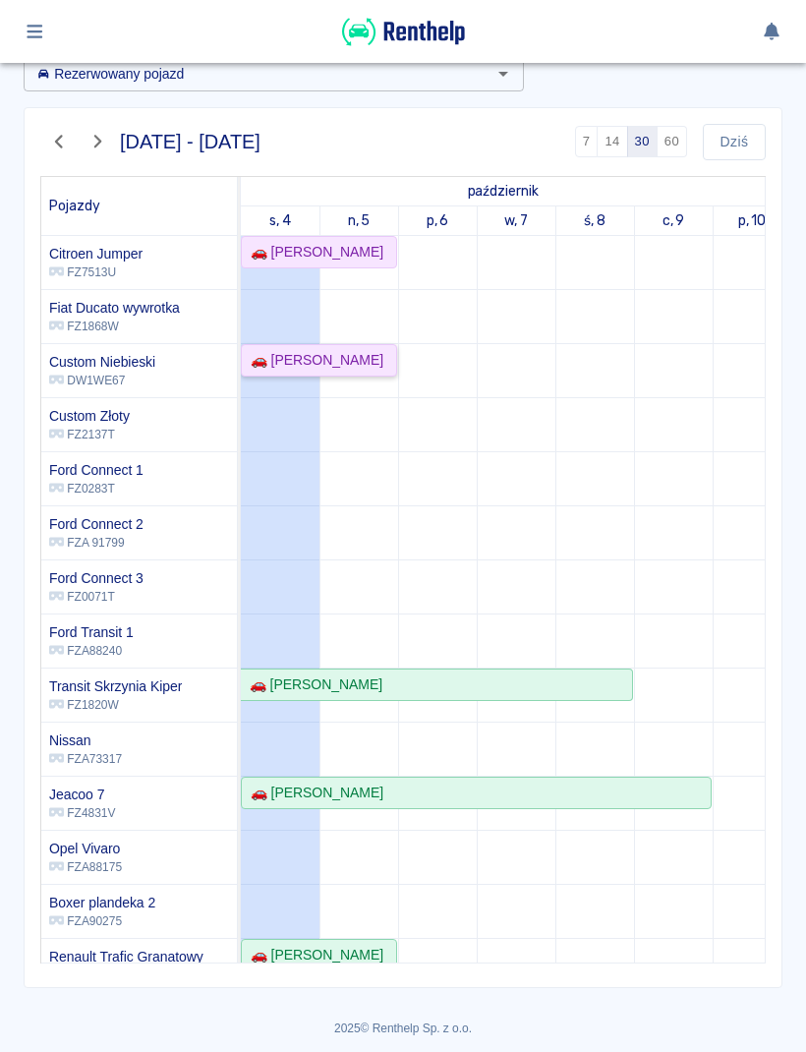
click at [344, 370] on div "🚗 [PERSON_NAME]" at bounding box center [313, 360] width 141 height 21
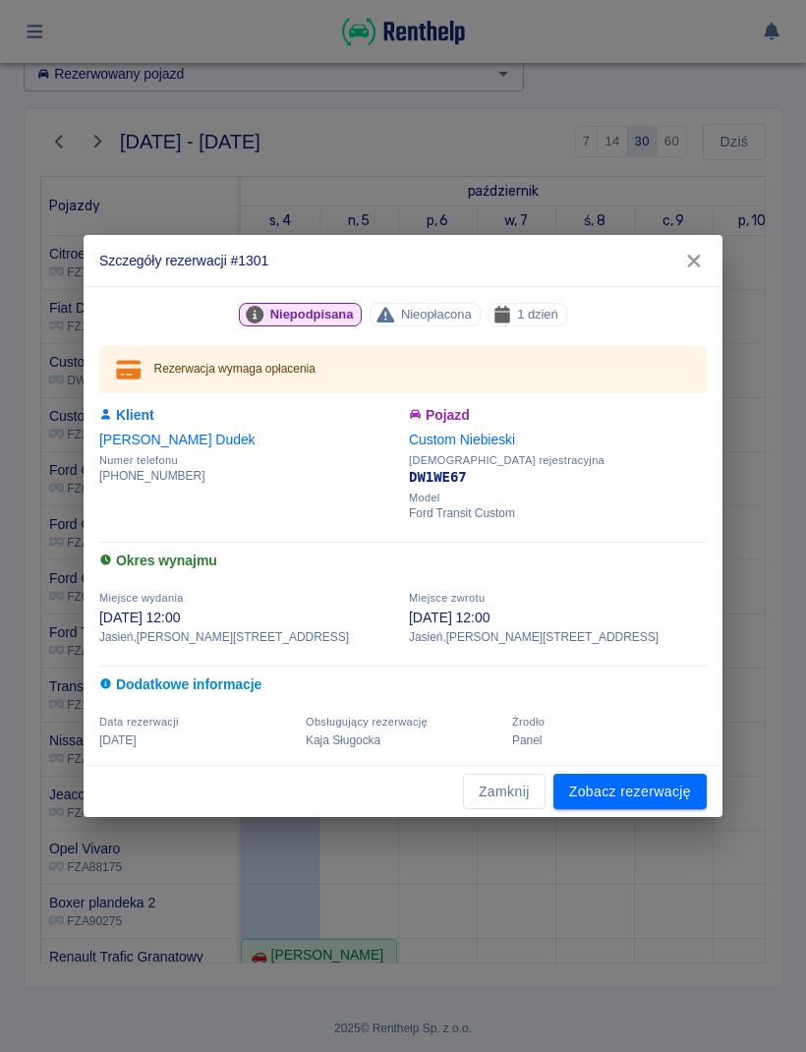
click at [701, 263] on icon "button" at bounding box center [694, 261] width 26 height 21
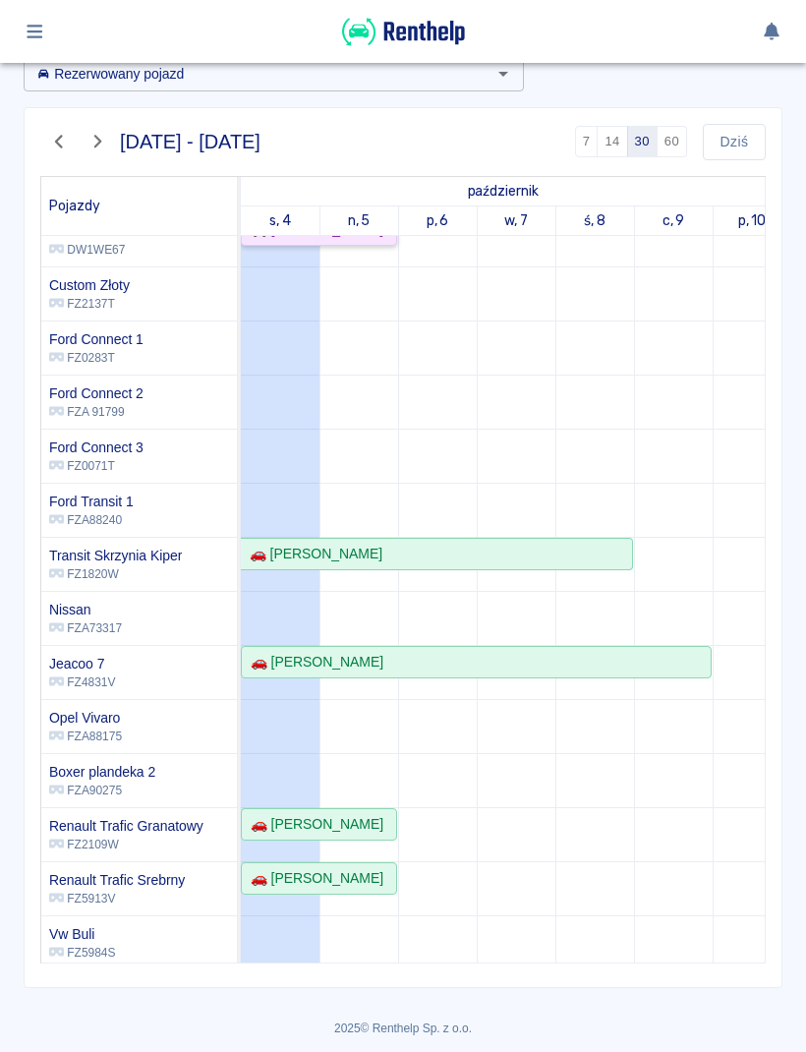
scroll to position [0, 0]
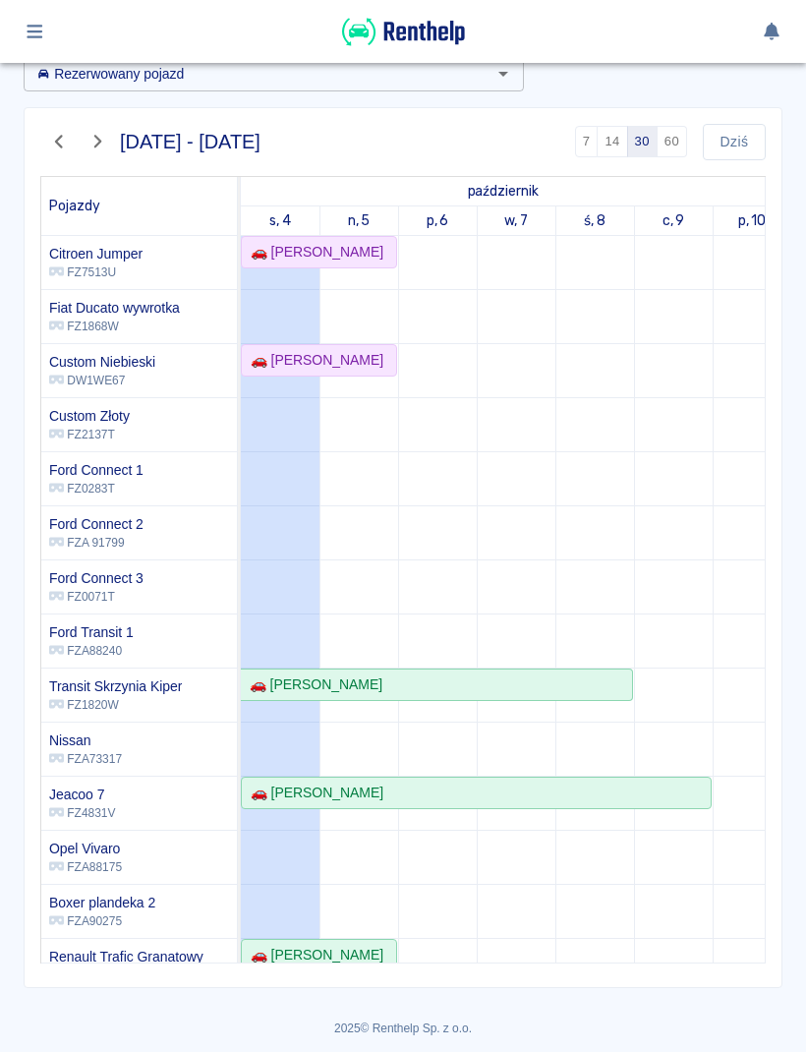
click at [728, 493] on td at bounding box center [752, 749] width 79 height 1026
click at [377, 362] on div "🚗 [PERSON_NAME]" at bounding box center [319, 360] width 152 height 21
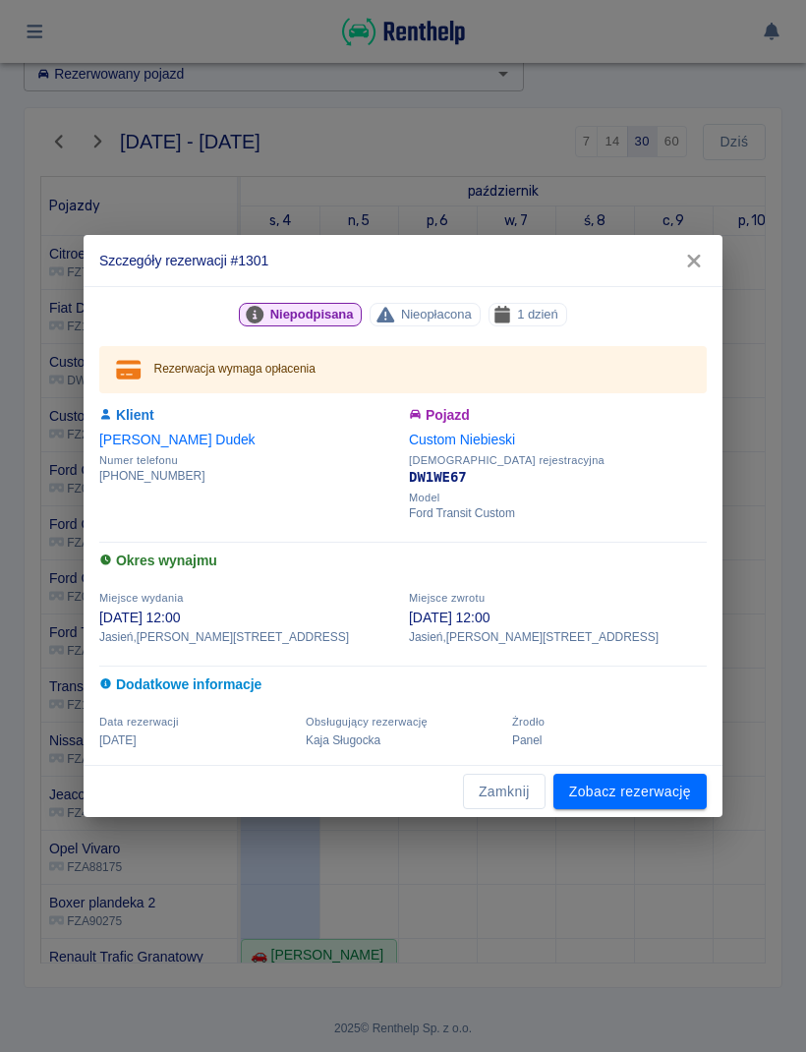
click at [378, 365] on div "Rezerwacja wymaga opłacenia" at bounding box center [403, 369] width 608 height 47
click at [613, 797] on link "Zobacz rezerwację" at bounding box center [629, 792] width 153 height 36
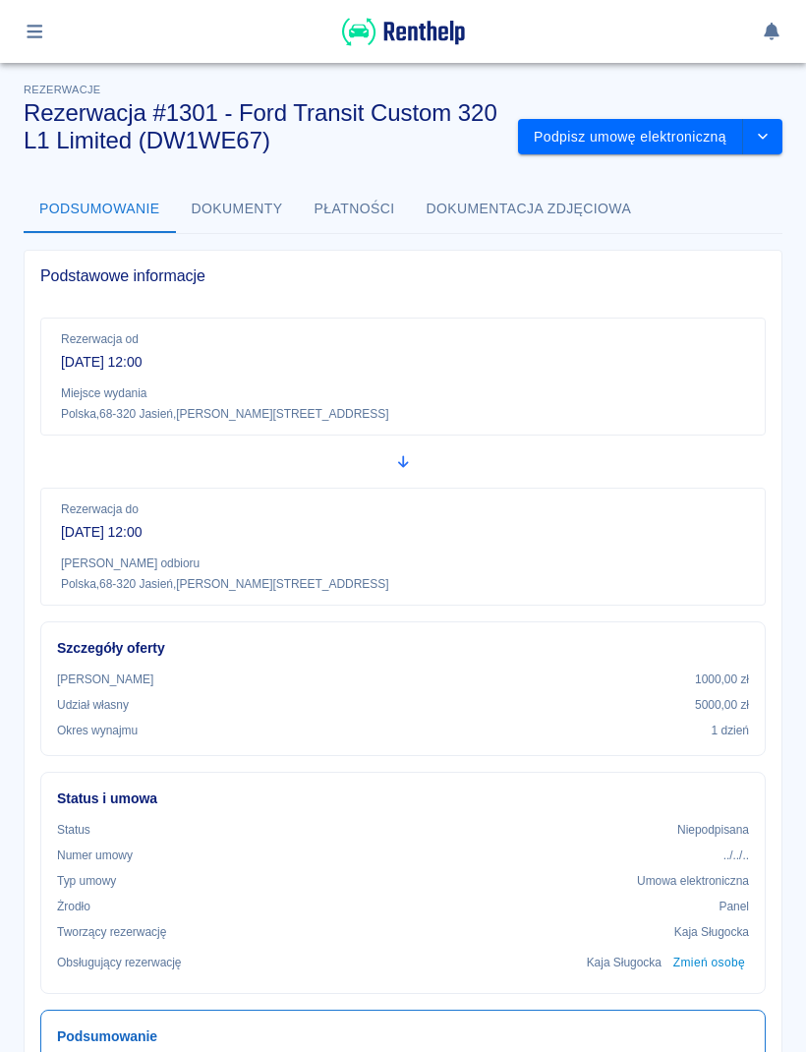
click at [672, 146] on button "Podpisz umowę elektroniczną" at bounding box center [630, 137] width 225 height 36
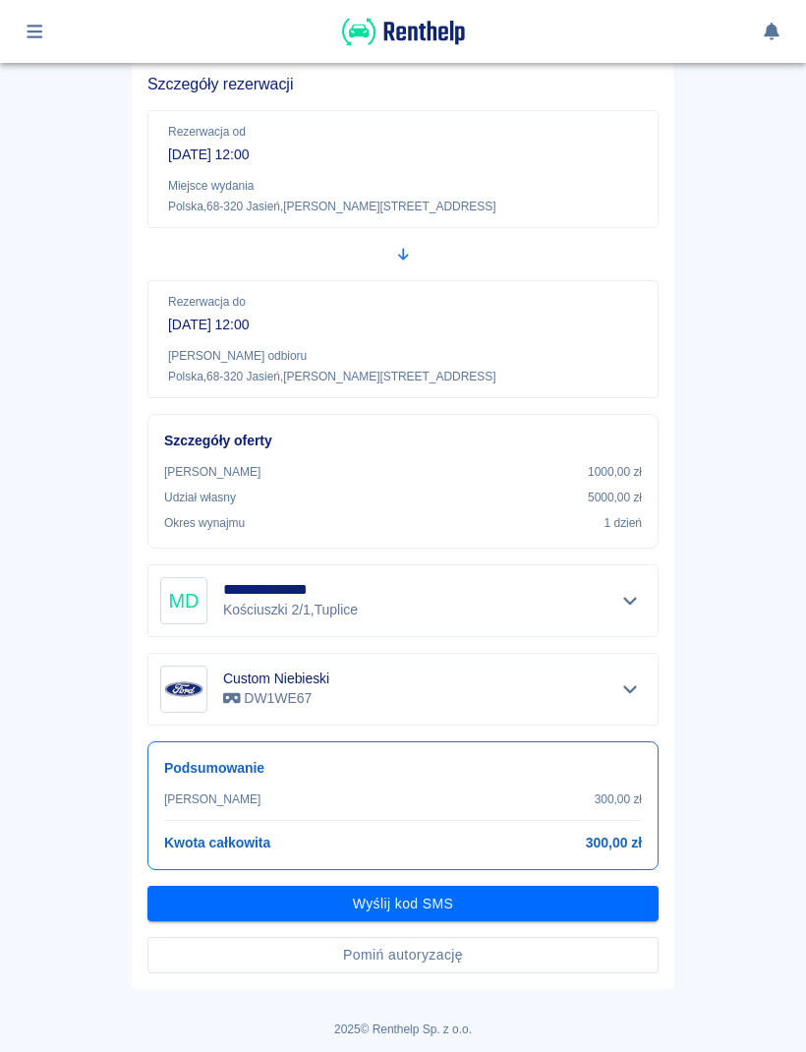
scroll to position [149, 0]
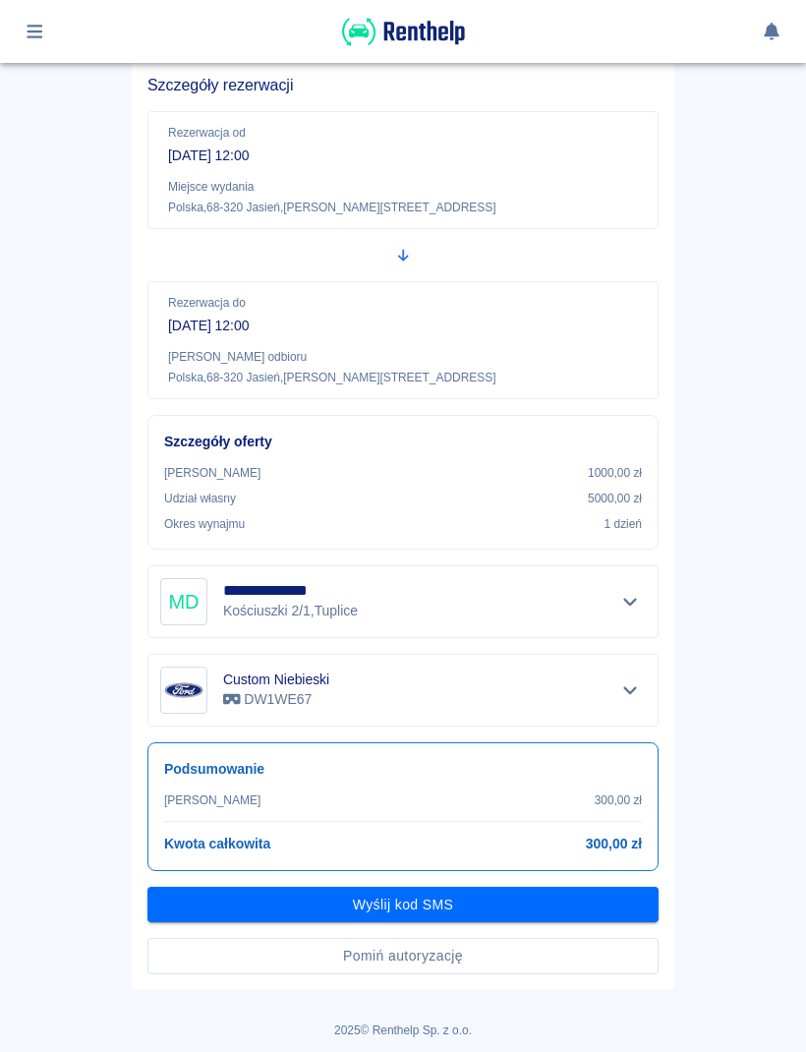
click at [492, 959] on button "Pomiń autoryzację" at bounding box center [402, 956] width 511 height 36
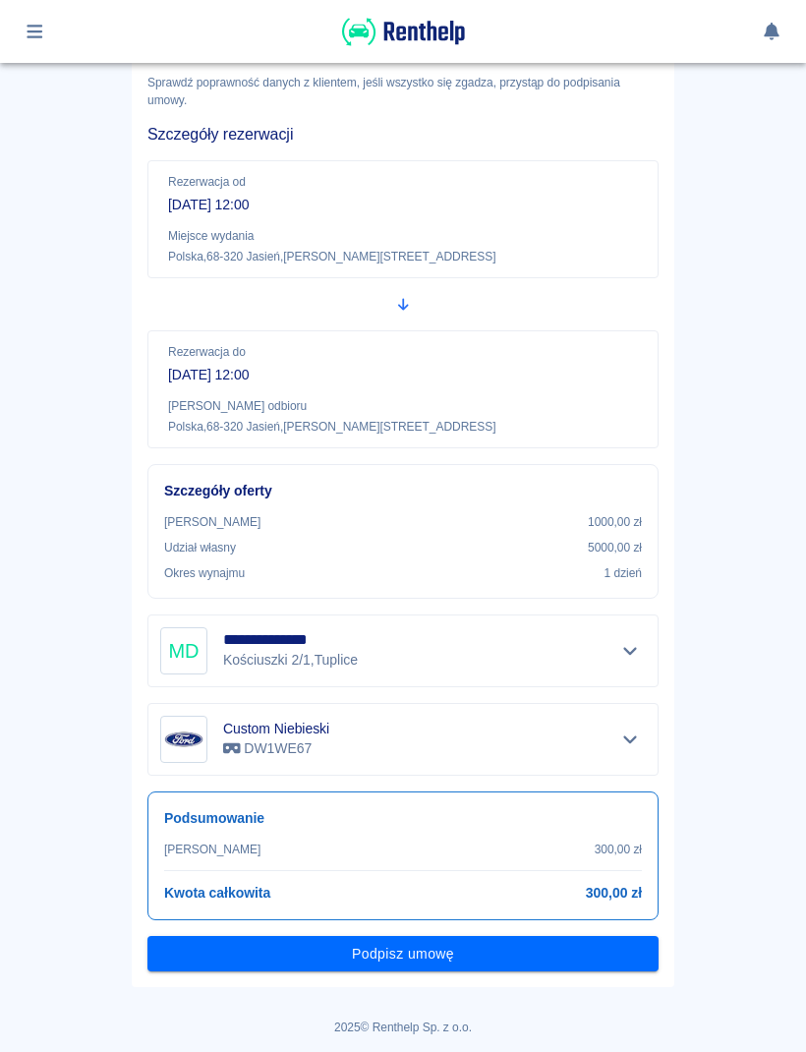
scroll to position [98, 0]
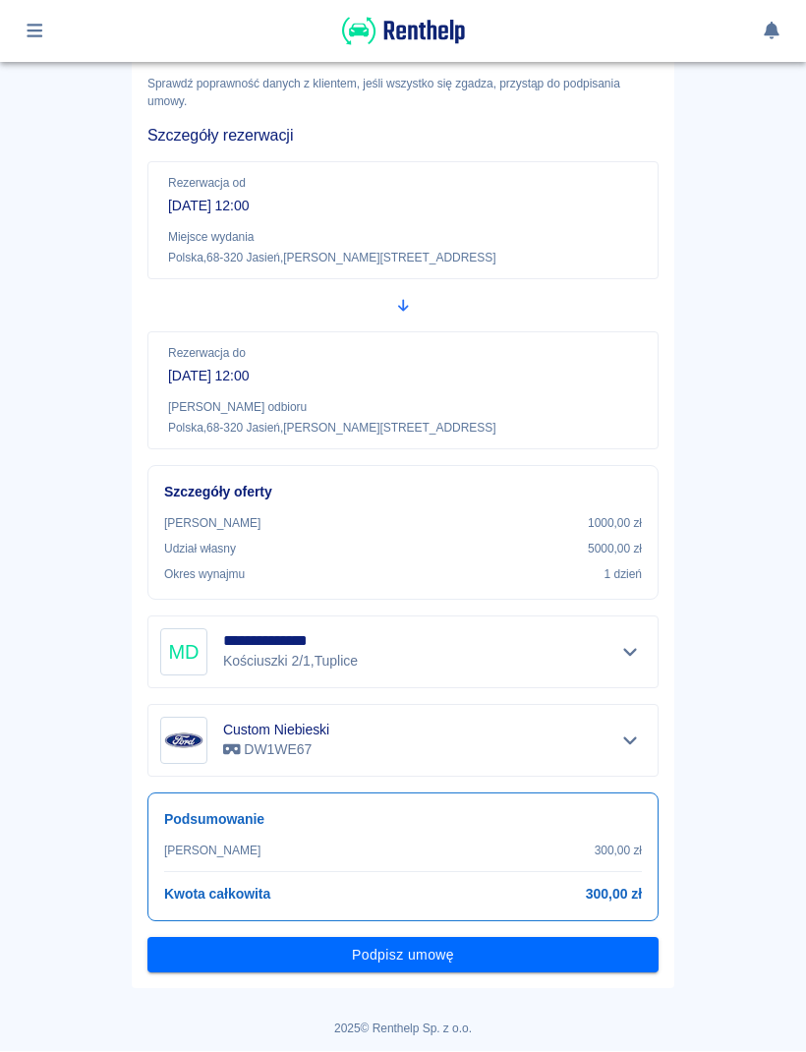
click at [557, 939] on button "Podpisz umowę" at bounding box center [402, 956] width 511 height 36
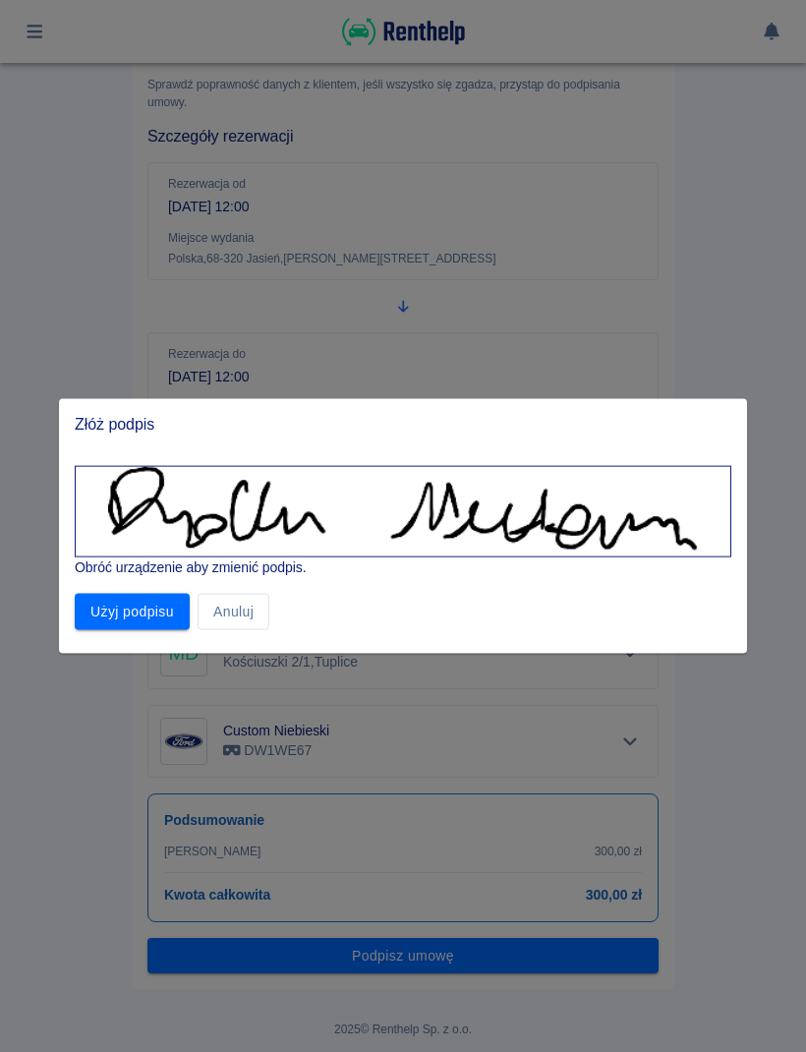
click at [132, 598] on button "Użyj podpisu" at bounding box center [132, 612] width 115 height 36
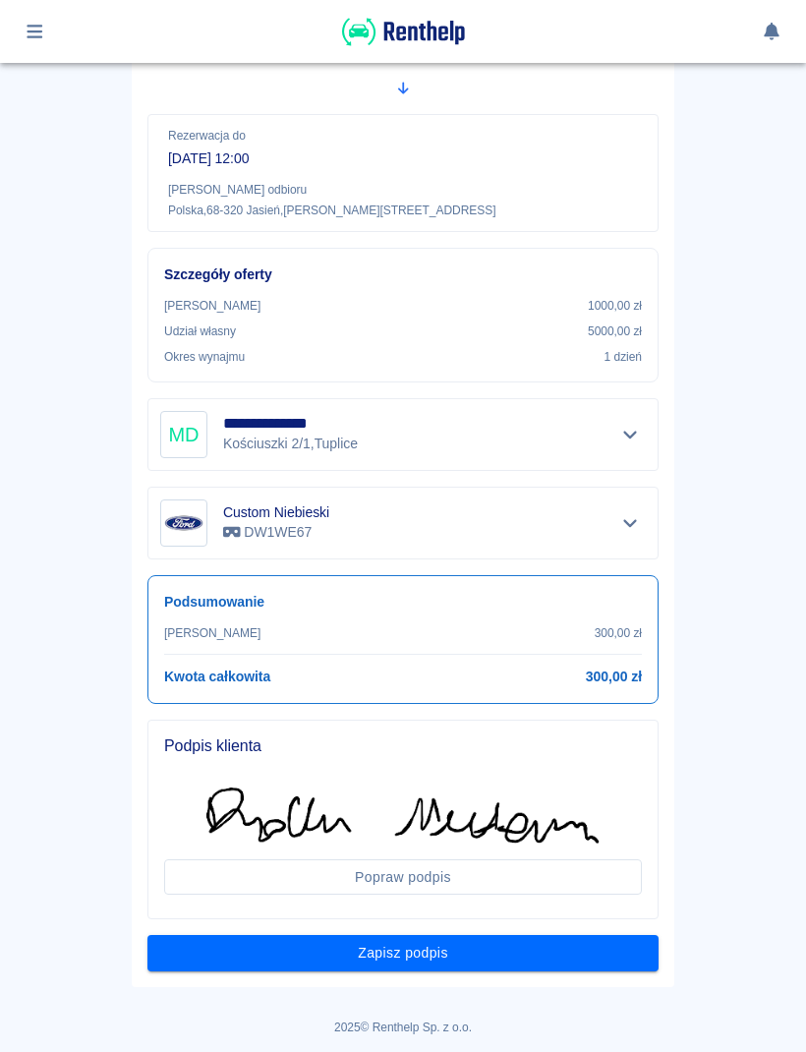
scroll to position [314, 0]
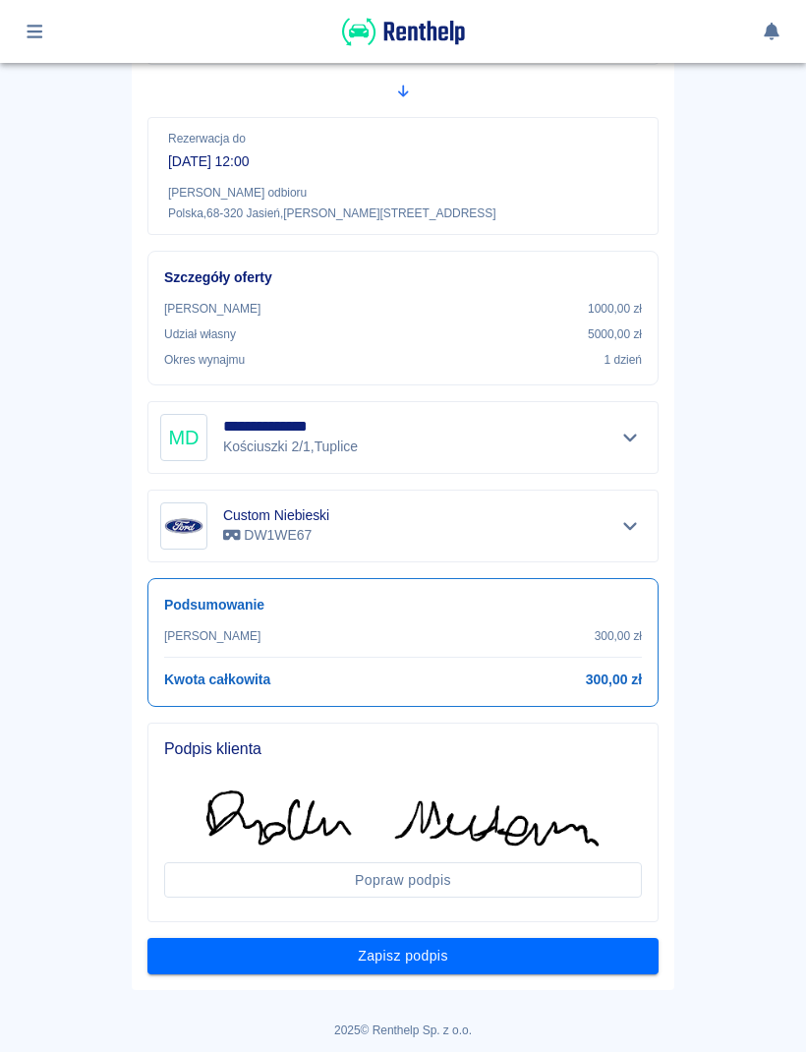
click at [567, 964] on button "Zapisz podpis" at bounding box center [402, 956] width 511 height 36
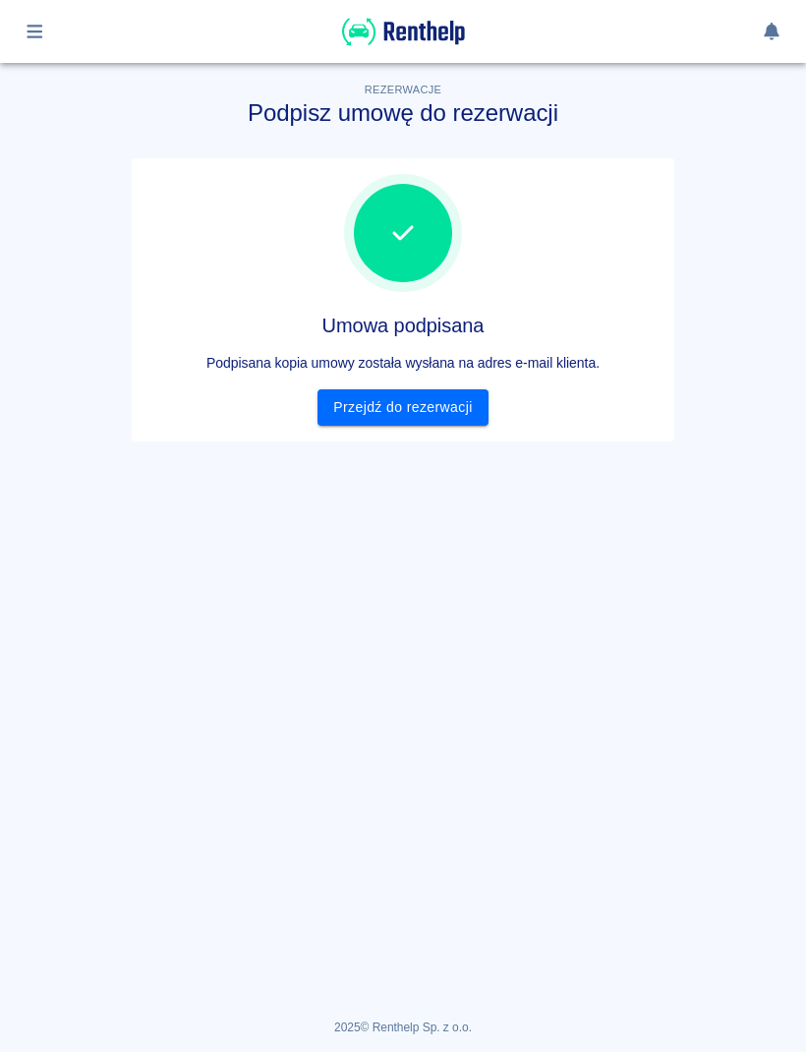
scroll to position [0, 0]
click at [451, 397] on link "Przejdź do rezerwacji" at bounding box center [403, 407] width 170 height 36
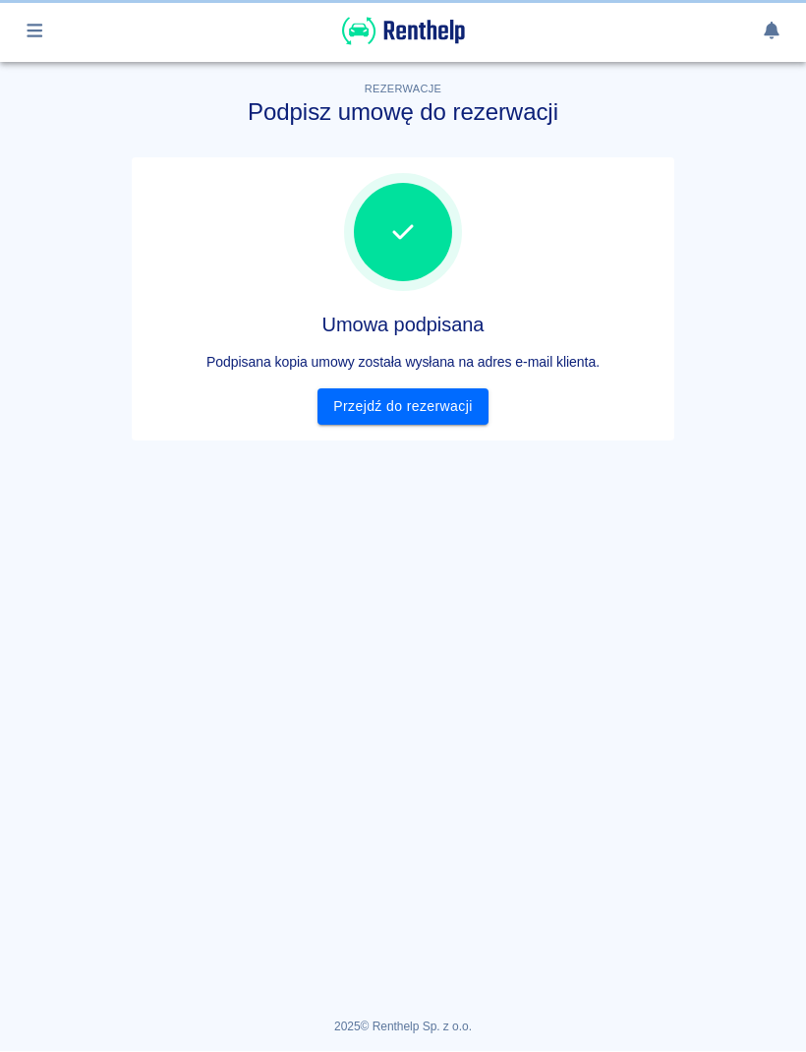
click at [450, 397] on link "Przejdź do rezerwacji" at bounding box center [403, 407] width 170 height 36
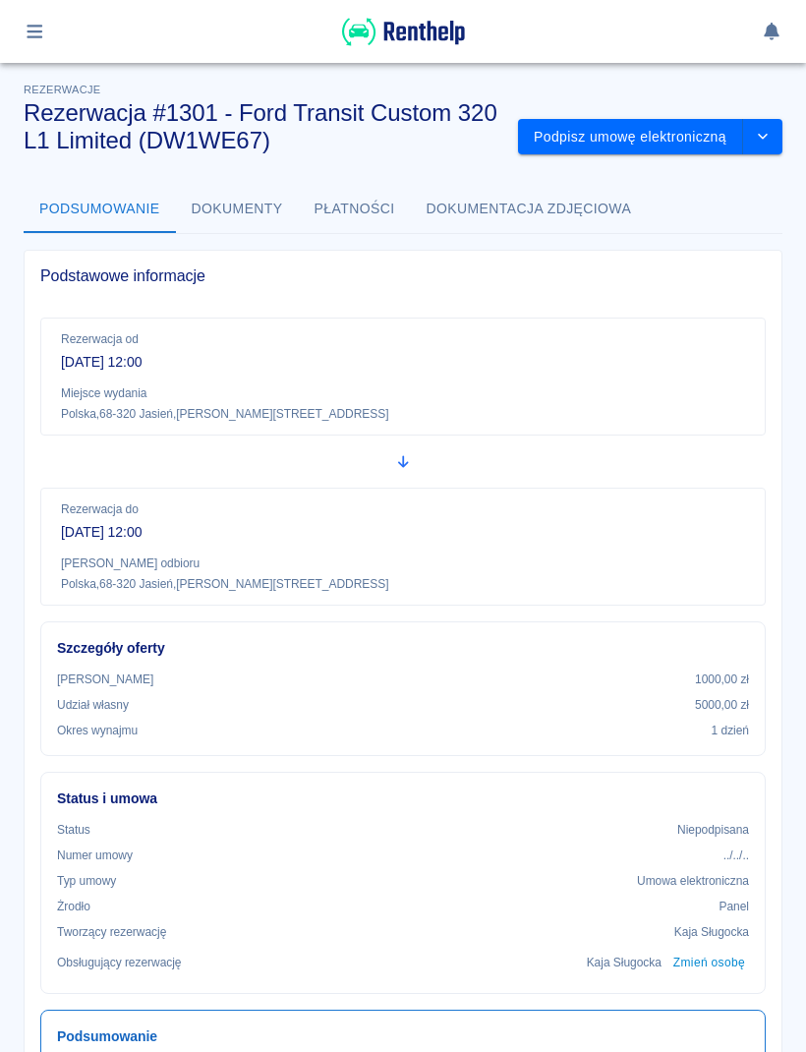
click at [656, 151] on button "Podpisz umowę elektroniczną" at bounding box center [630, 137] width 225 height 36
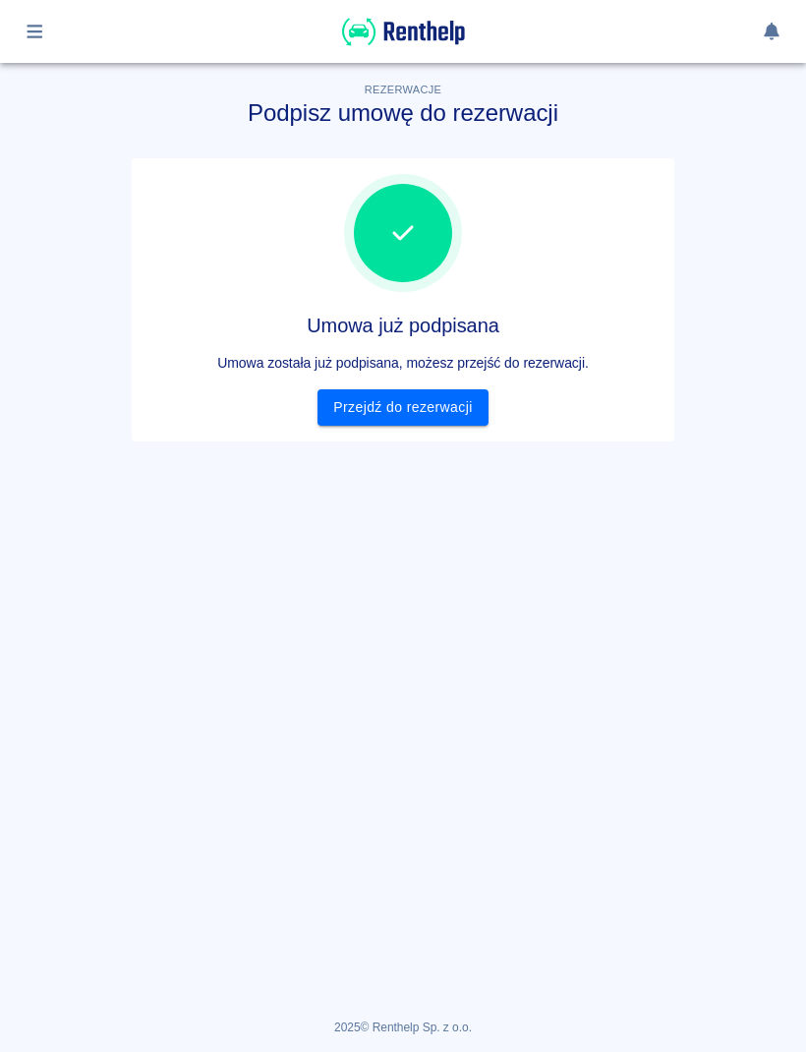
click at [440, 405] on link "Przejdź do rezerwacji" at bounding box center [403, 407] width 170 height 36
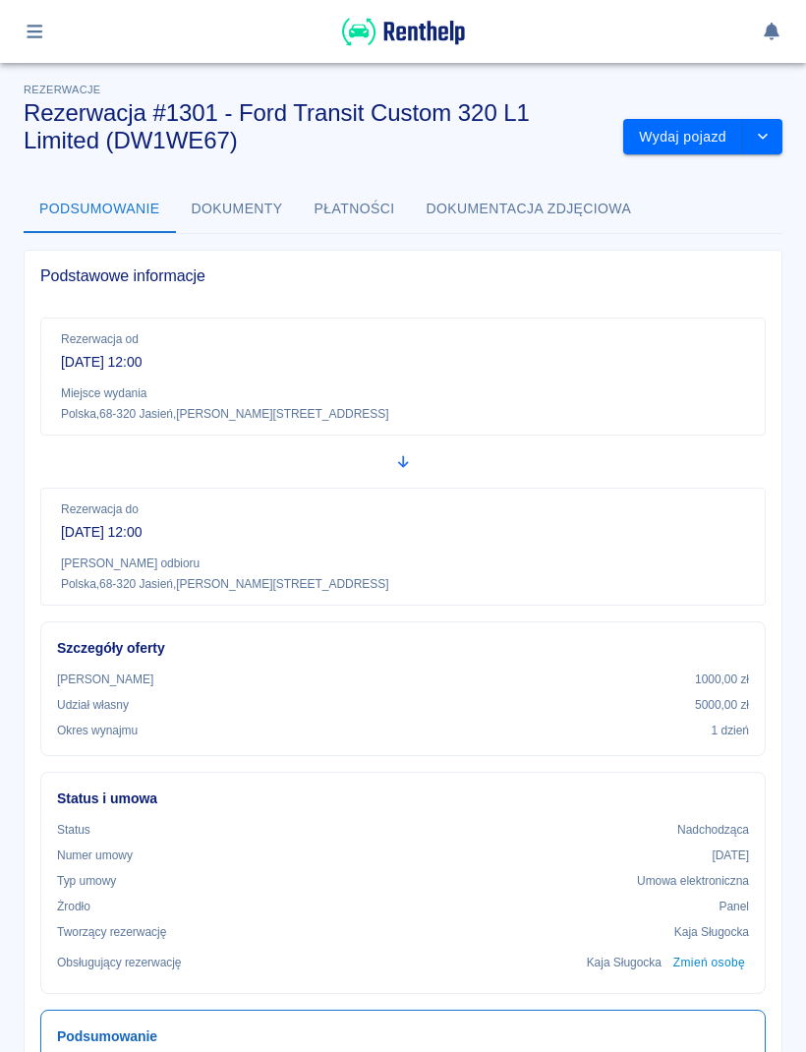
click at [708, 135] on button "Wydaj pojazd" at bounding box center [683, 137] width 120 height 36
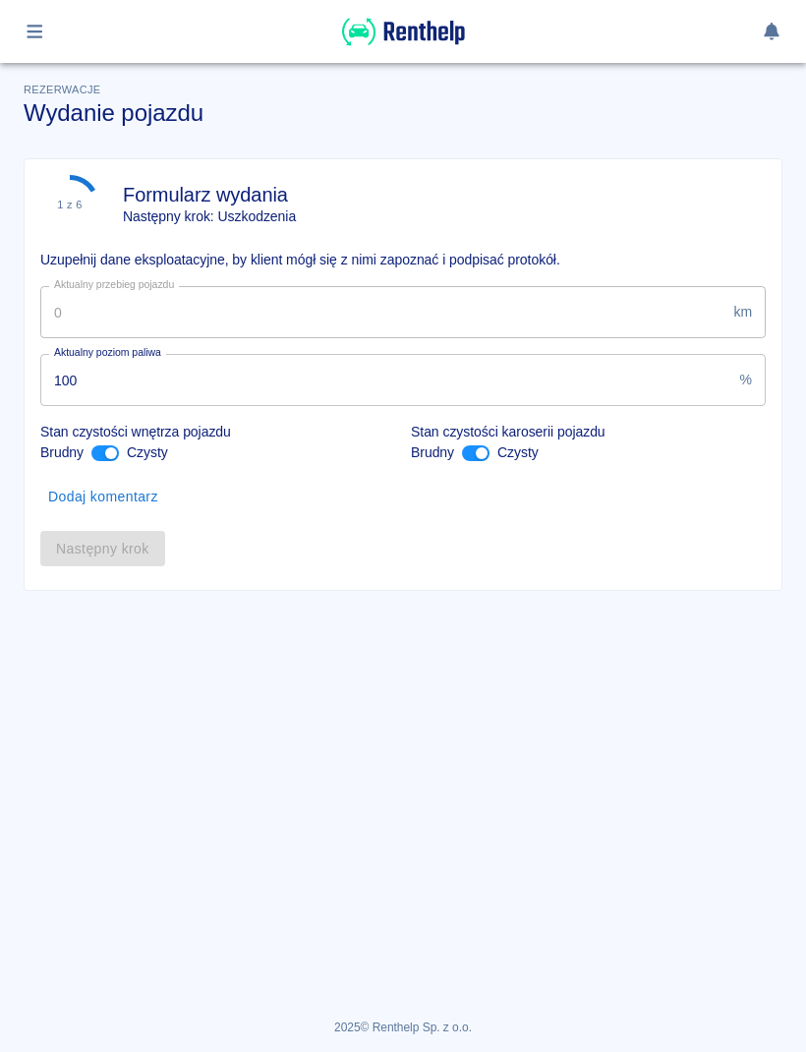
type input "106569"
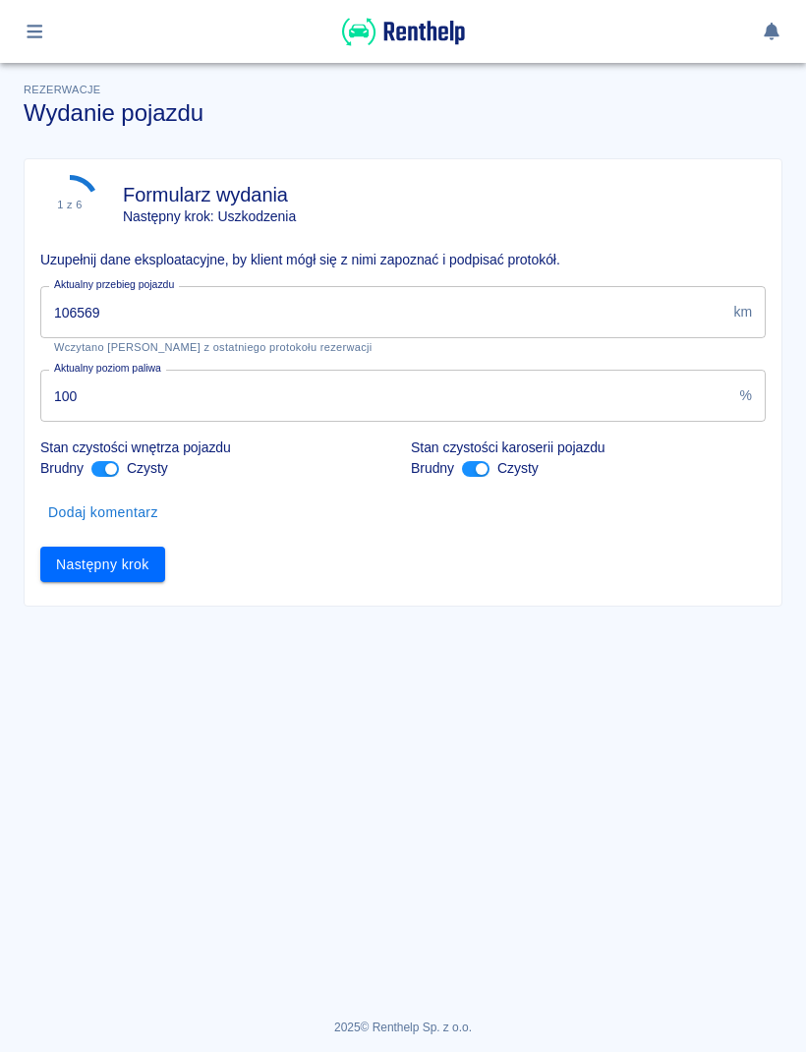
click at [158, 566] on button "Następny krok" at bounding box center [102, 565] width 125 height 36
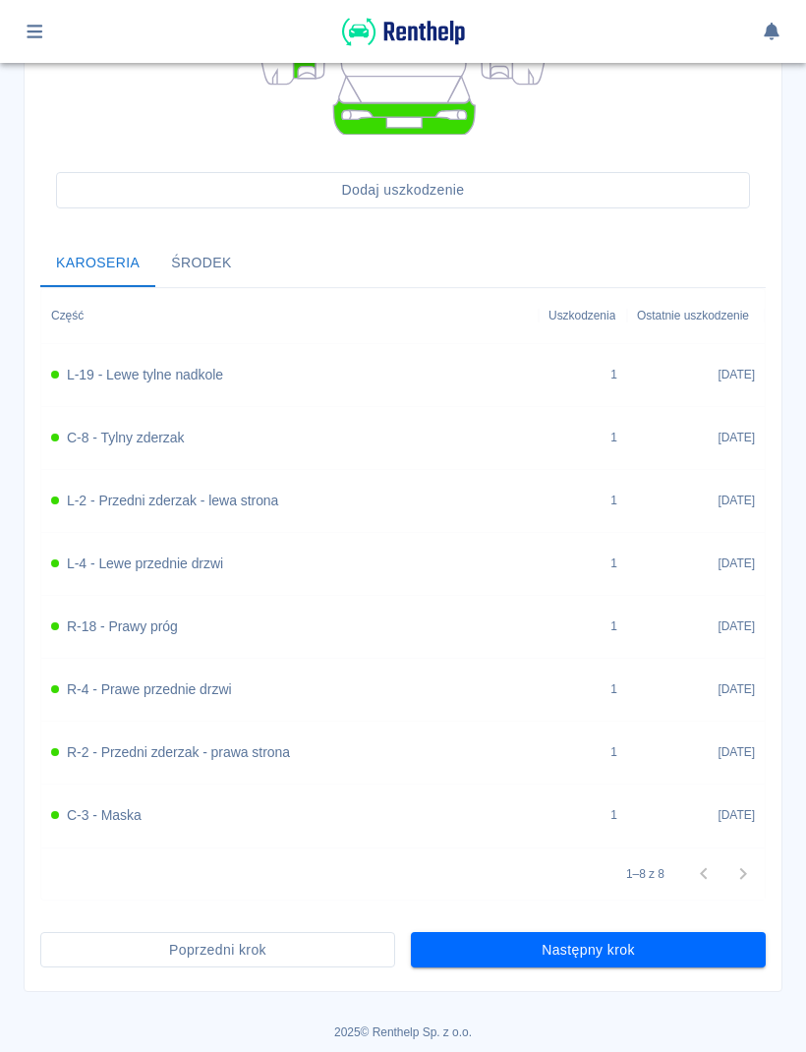
scroll to position [577, 0]
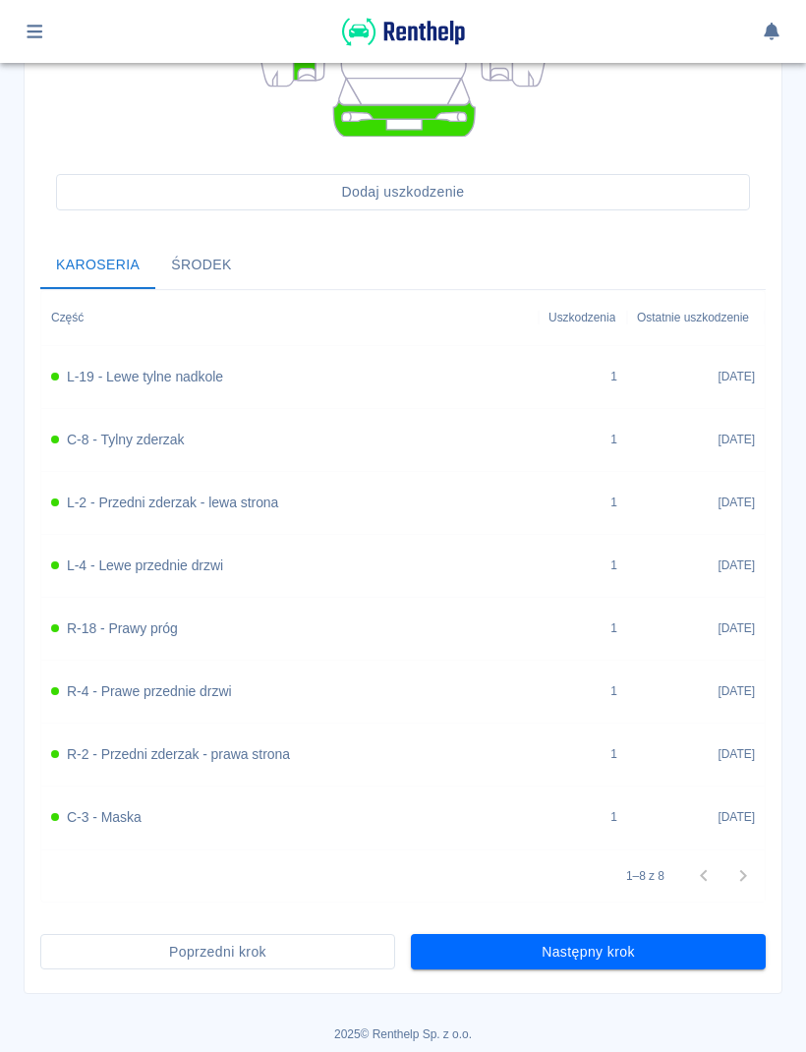
click at [691, 953] on button "Następny krok" at bounding box center [588, 952] width 355 height 36
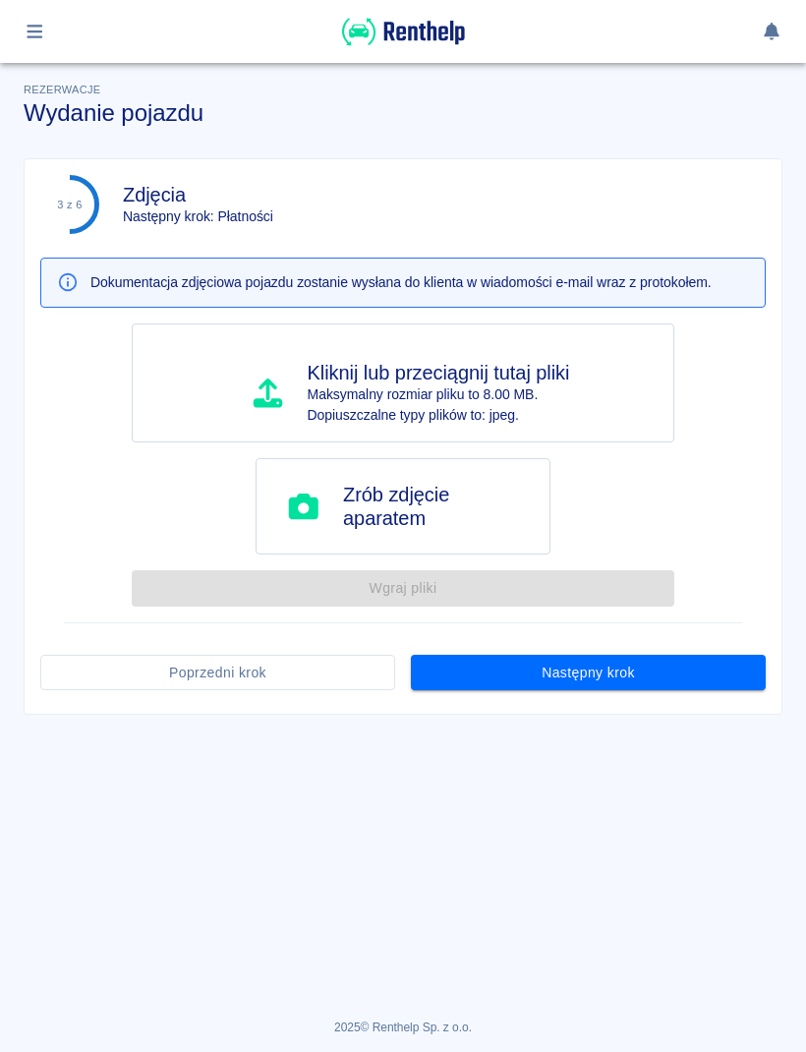
click at [694, 664] on button "Następny krok" at bounding box center [588, 673] width 355 height 36
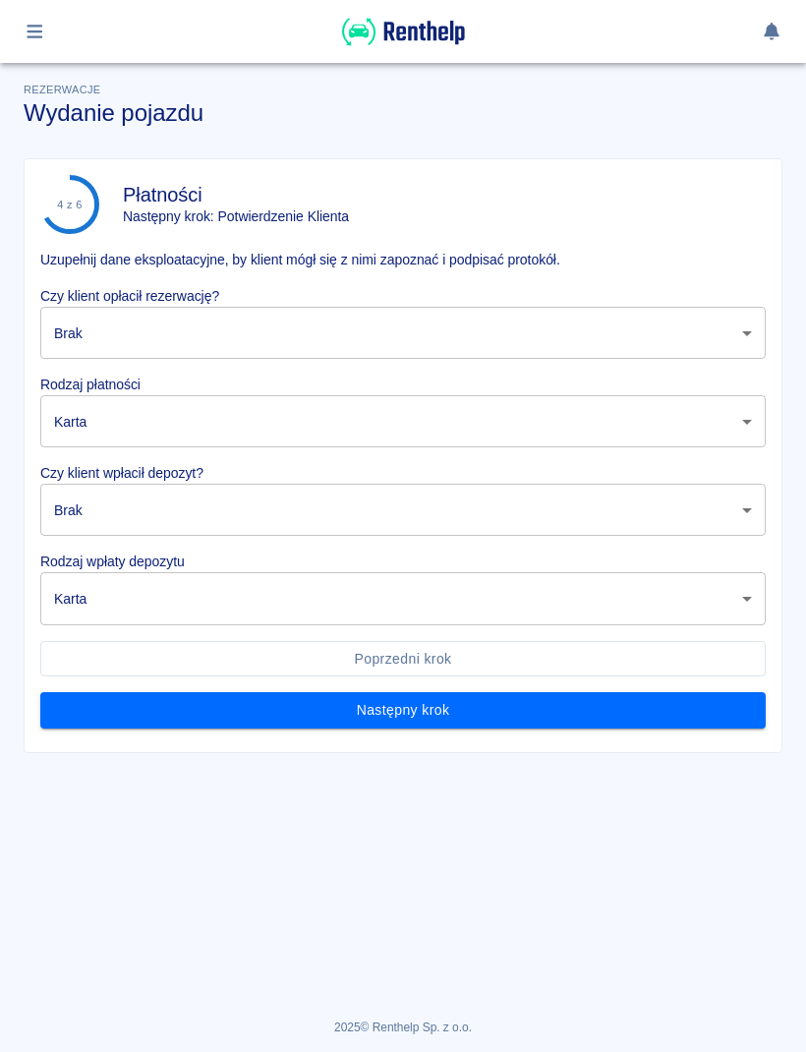
click at [669, 331] on body "Używamy plików Cookies, by zapewnić Ci najlepsze możliwe doświadczenie. Aby dow…" at bounding box center [403, 526] width 806 height 1052
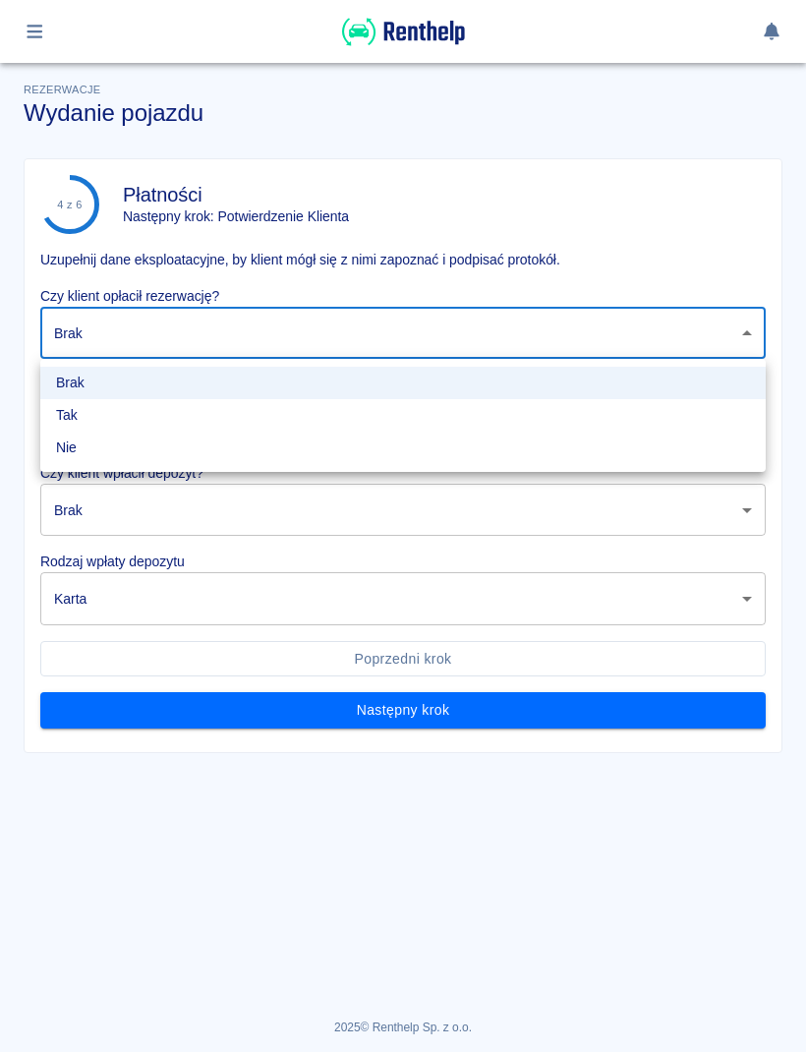
click at [178, 412] on li "Tak" at bounding box center [402, 415] width 725 height 32
type input "true"
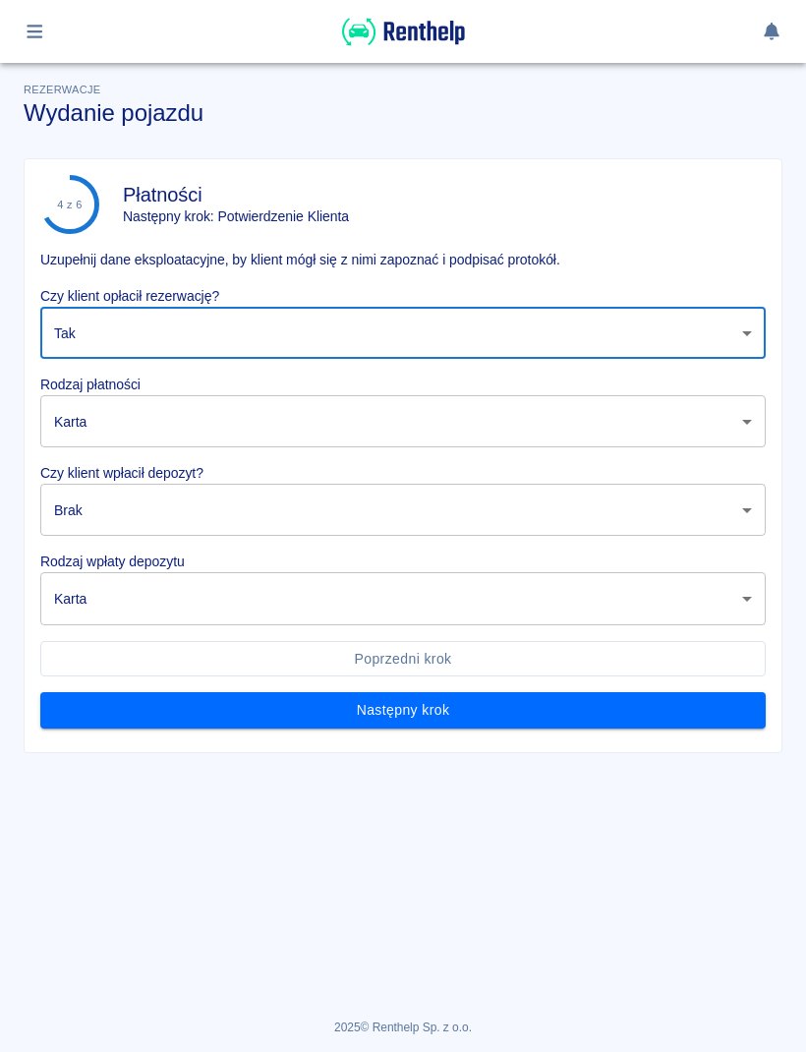
click at [195, 407] on body "Używamy plików Cookies, by zapewnić Ci najlepsze możliwe doświadczenie. Aby dow…" at bounding box center [403, 526] width 806 height 1052
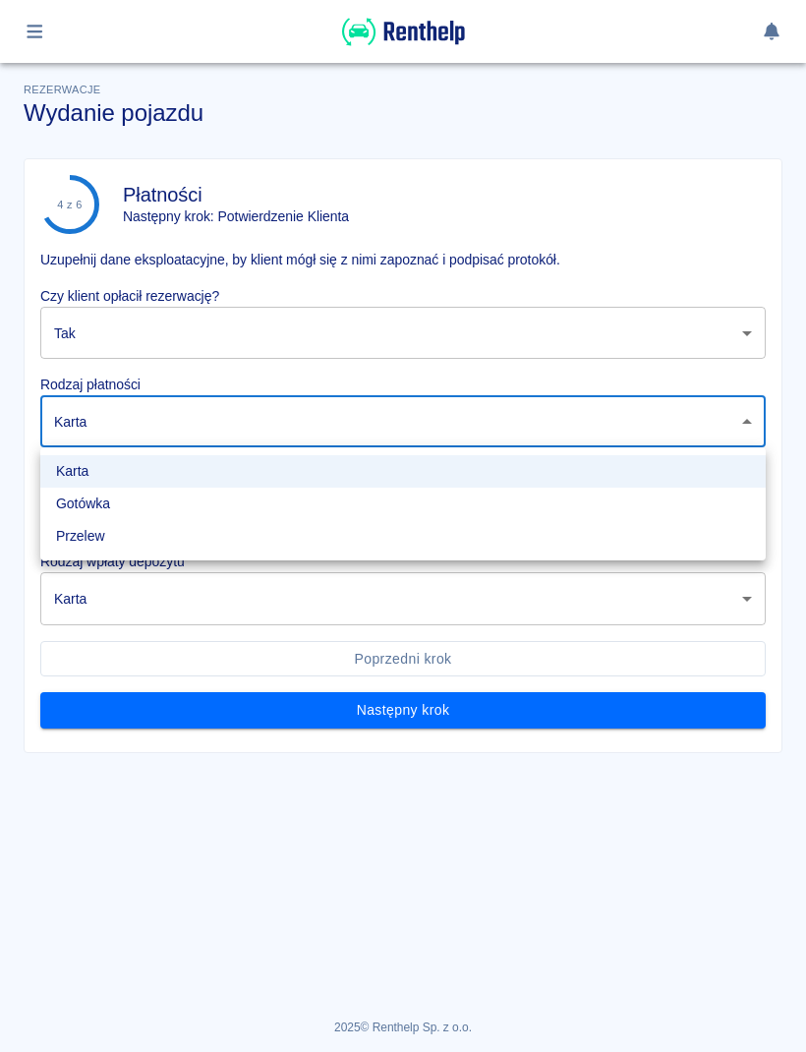
click at [143, 504] on li "Gotówka" at bounding box center [402, 504] width 725 height 32
type input "cash"
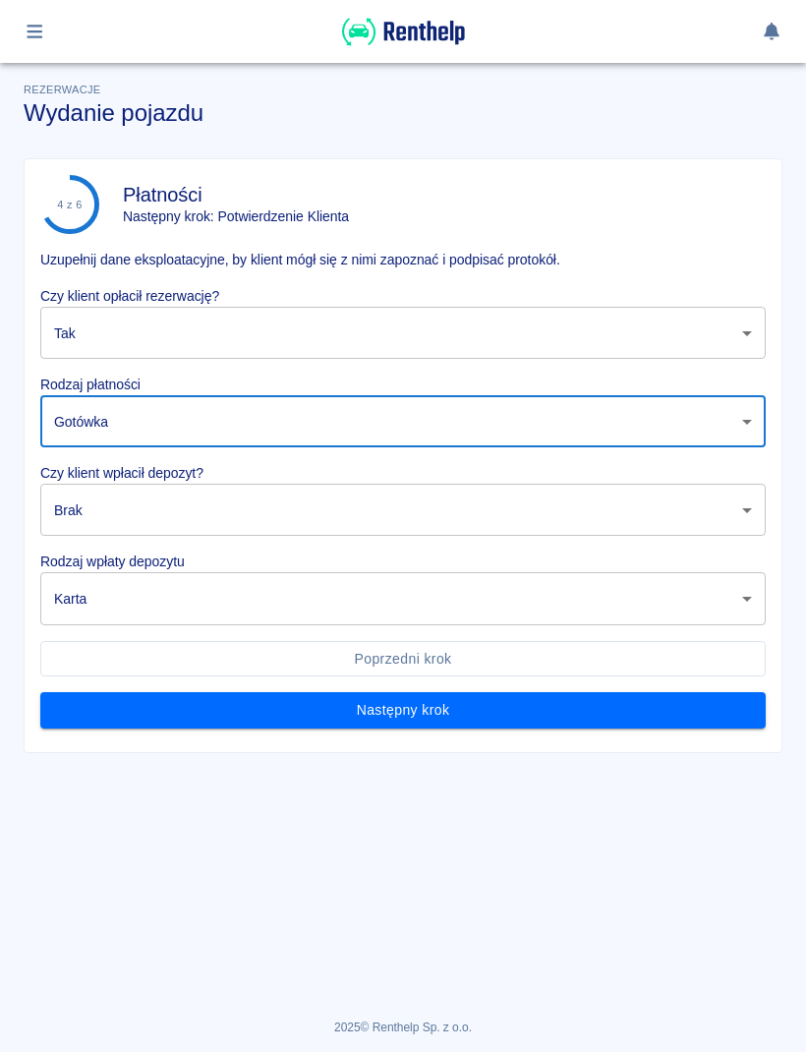
click at [168, 497] on body "Używamy plików Cookies, by zapewnić Ci najlepsze możliwe doświadczenie. Aby dow…" at bounding box center [403, 526] width 806 height 1052
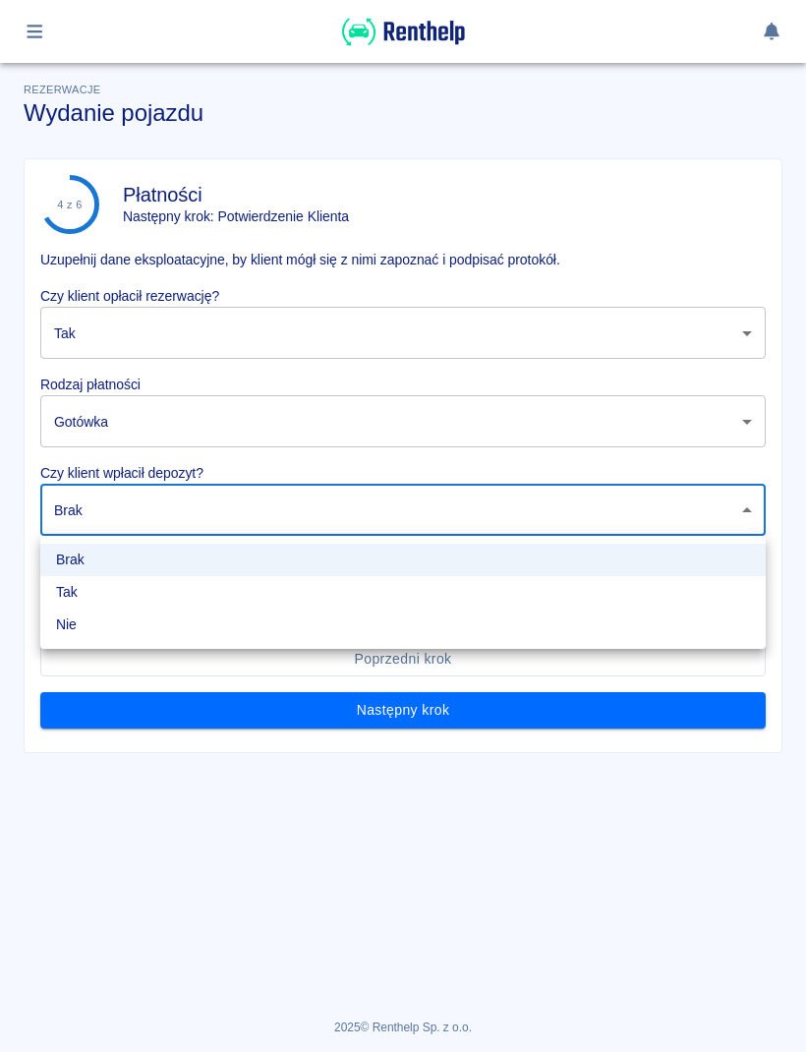
click at [108, 597] on li "Tak" at bounding box center [402, 592] width 725 height 32
type input "true"
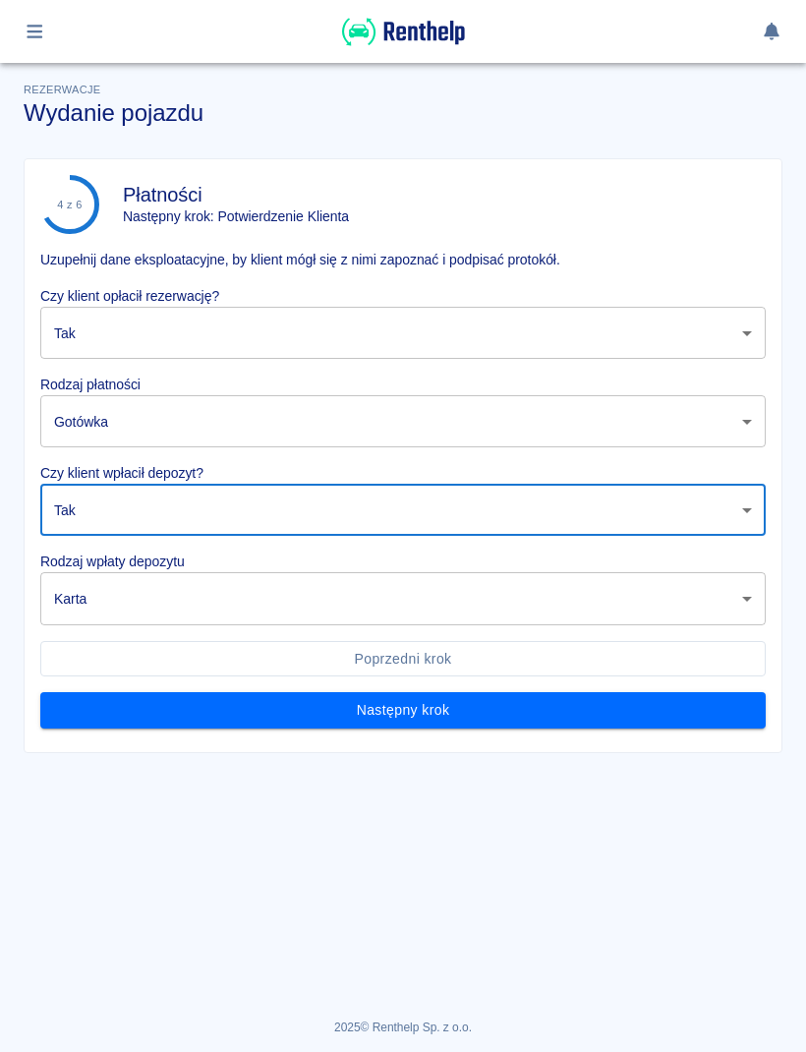
click at [152, 606] on body "Używamy plików Cookies, by zapewnić Ci najlepsze możliwe doświadczenie. Aby dow…" at bounding box center [403, 526] width 806 height 1052
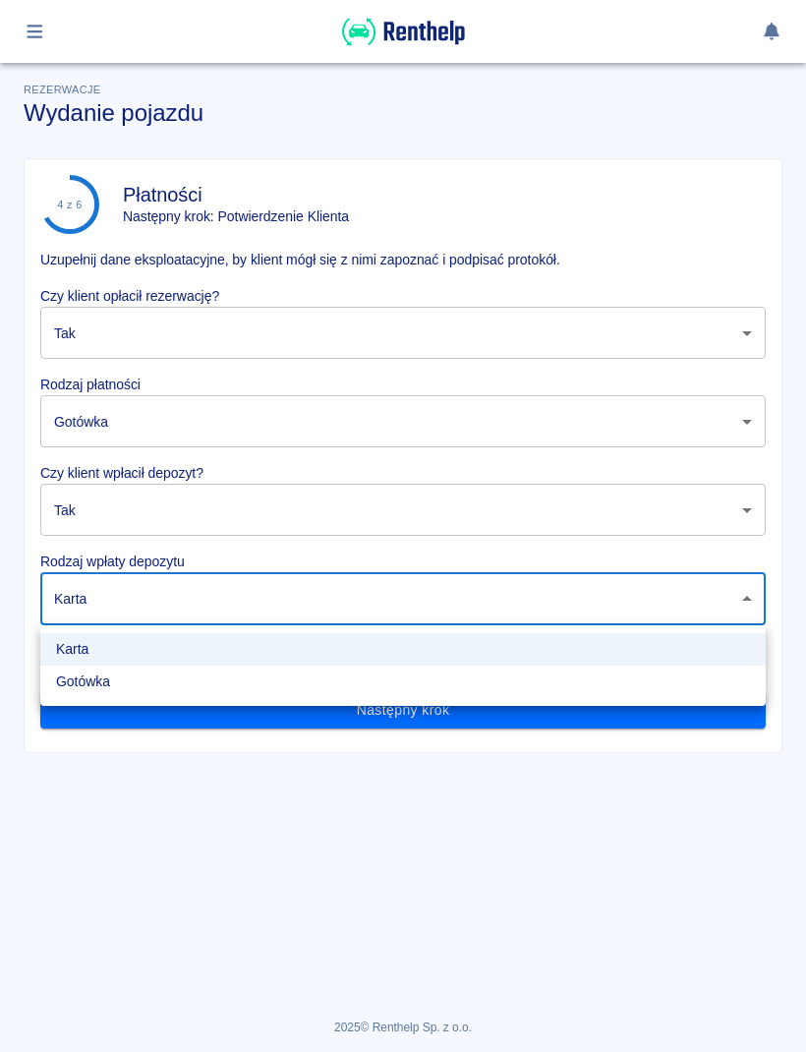
click at [128, 680] on li "Gotówka" at bounding box center [402, 682] width 725 height 32
type input "cash"
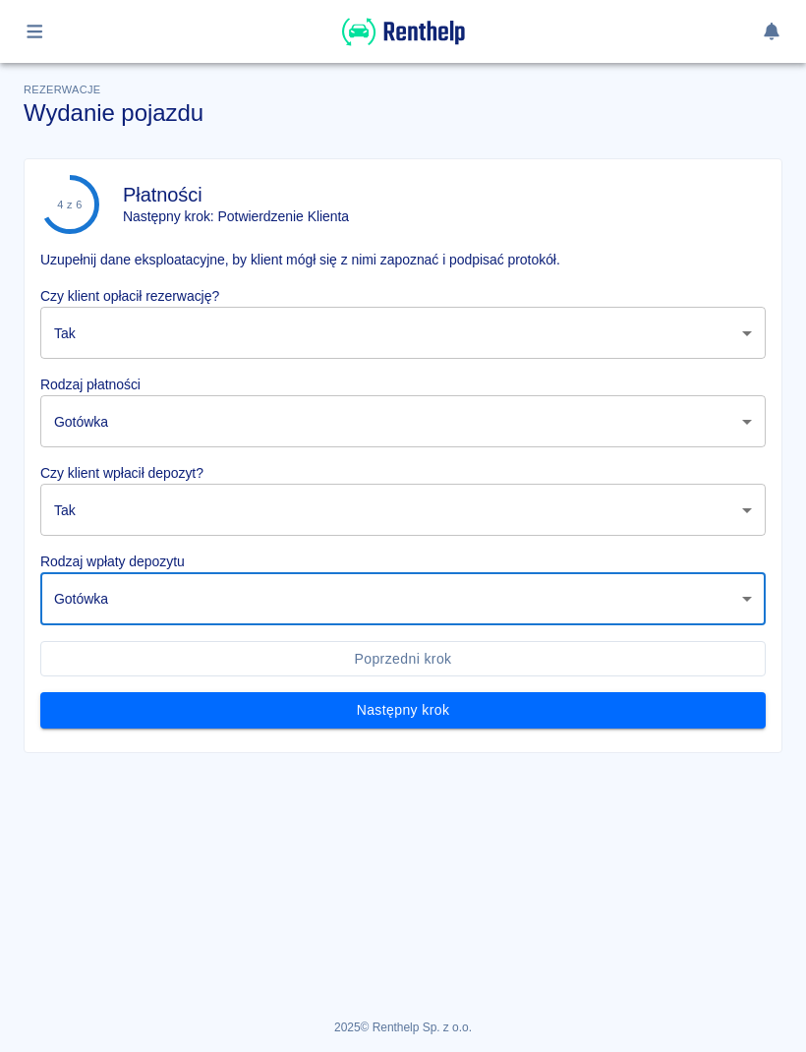
click at [361, 696] on button "Następny krok" at bounding box center [402, 710] width 725 height 36
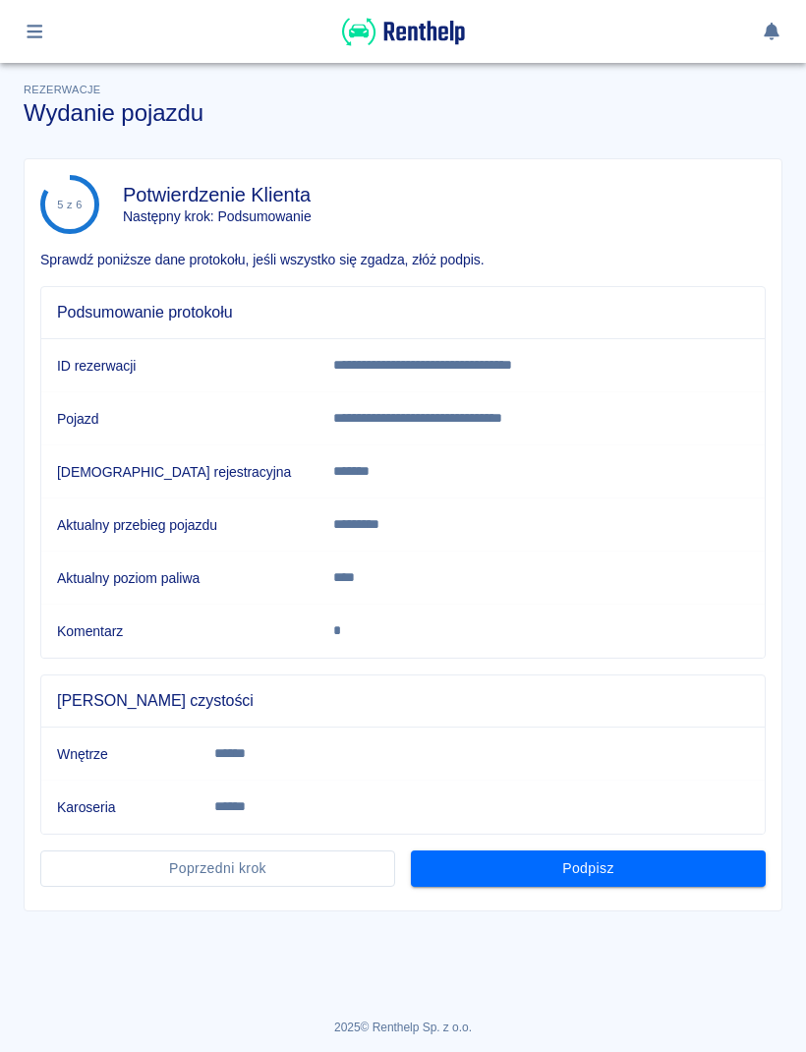
click at [618, 877] on button "Podpisz" at bounding box center [588, 868] width 355 height 36
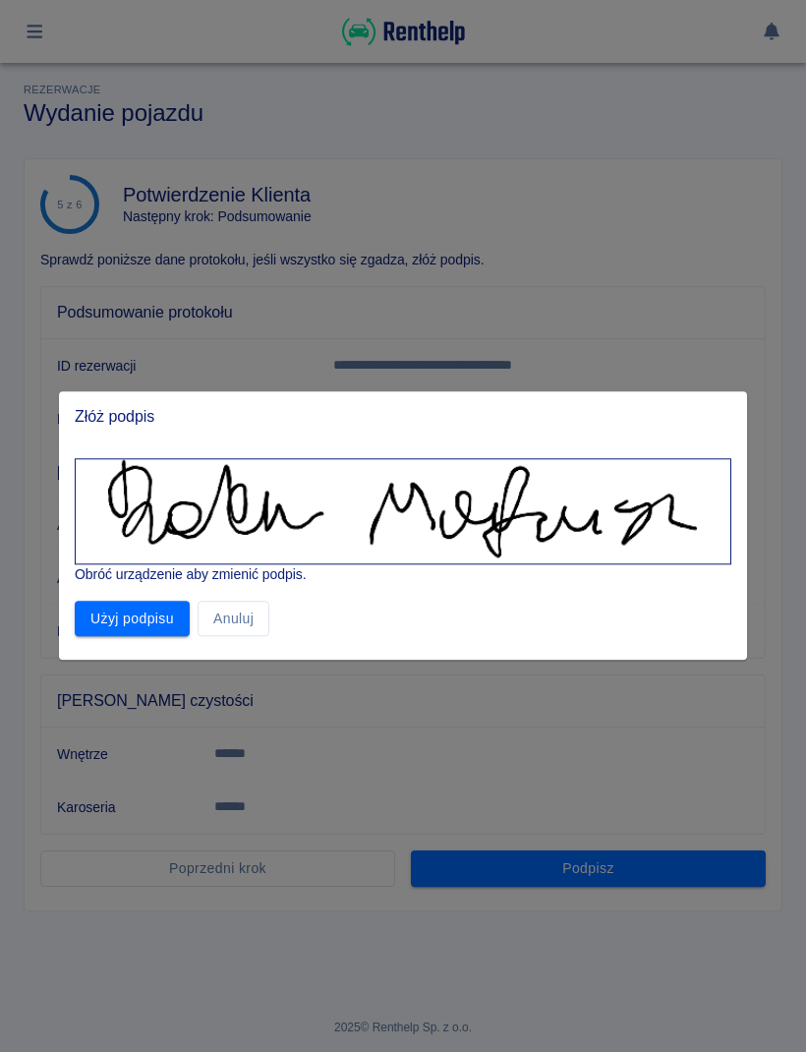
click at [133, 635] on button "Użyj podpisu" at bounding box center [132, 619] width 115 height 36
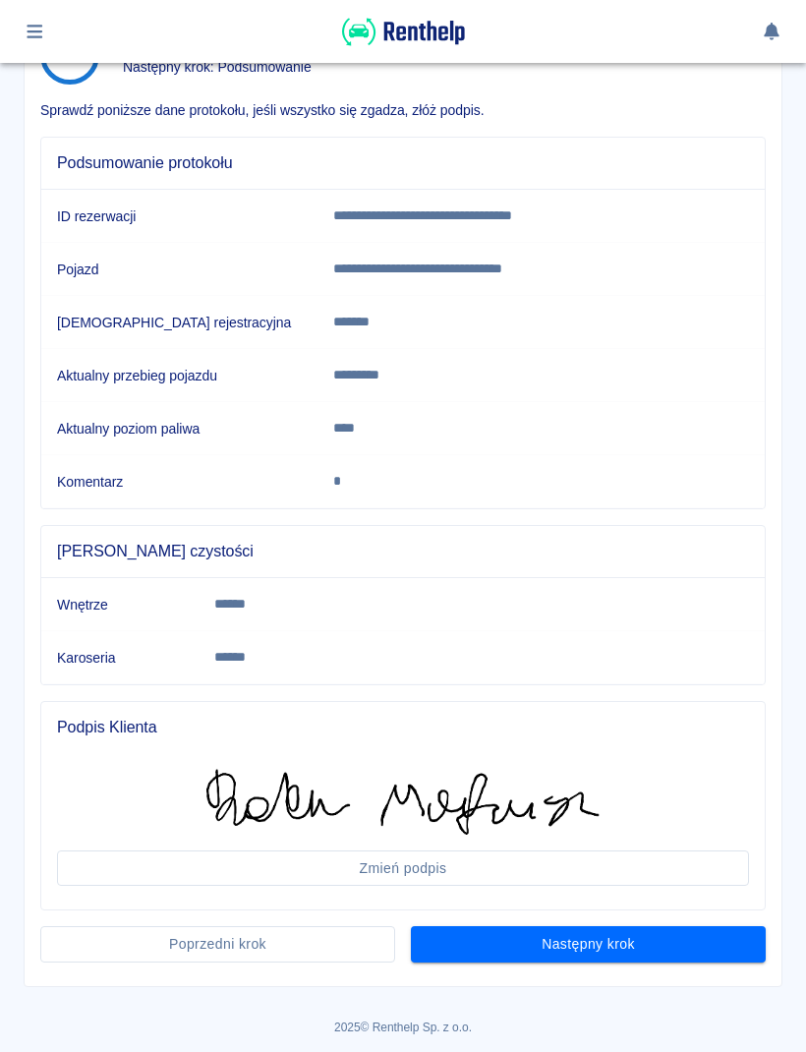
scroll to position [148, 0]
click at [637, 952] on button "Następny krok" at bounding box center [588, 945] width 355 height 36
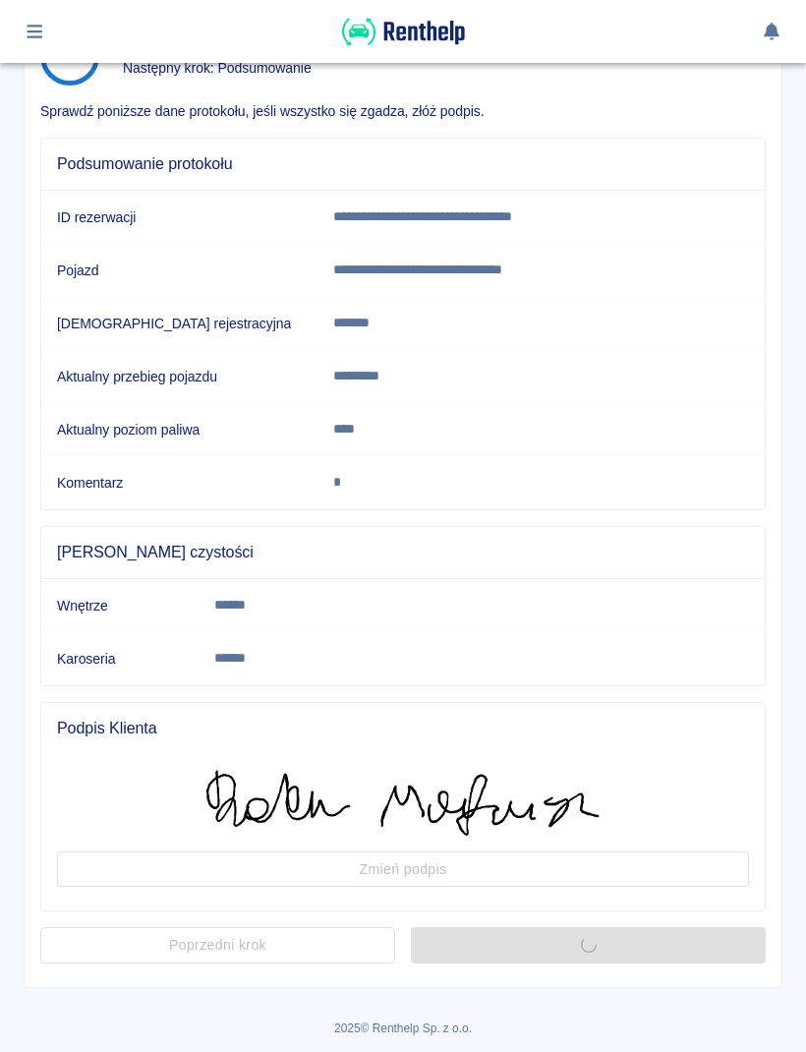
scroll to position [0, 0]
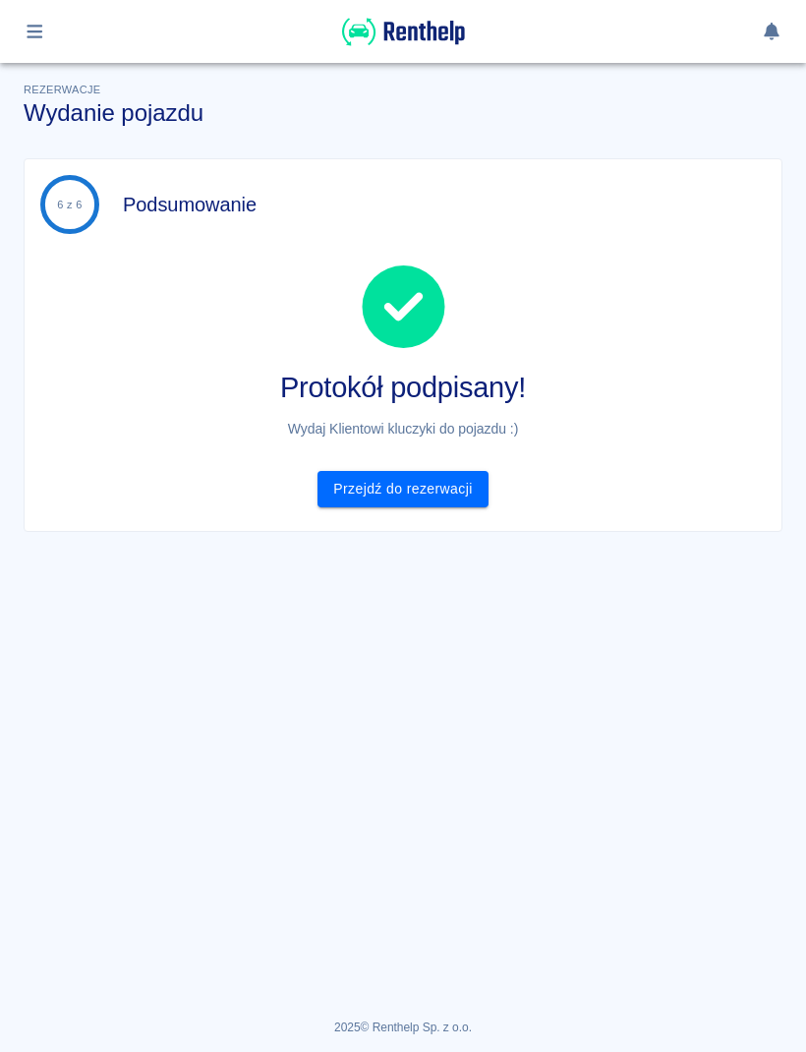
click at [459, 489] on link "Przejdź do rezerwacji" at bounding box center [403, 489] width 170 height 36
